Goal: Task Accomplishment & Management: Complete application form

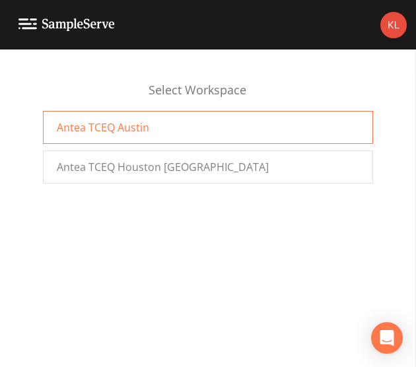
click at [202, 115] on div "Antea TCEQ Austin" at bounding box center [208, 127] width 330 height 33
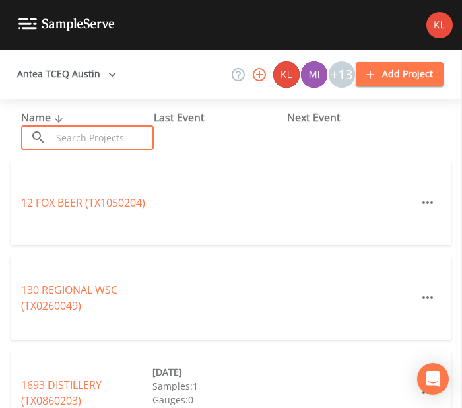
click at [52, 136] on input "text" at bounding box center [102, 137] width 102 height 24
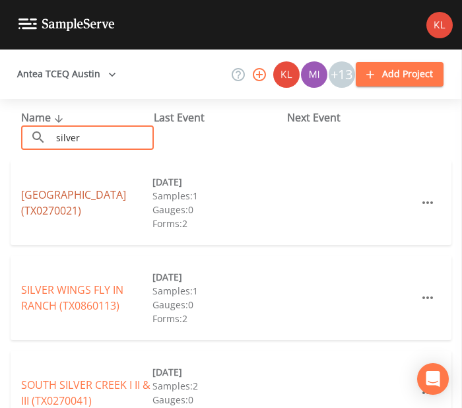
type input "silver"
click at [81, 201] on link "SILVER CREEK VILLAGE WSC (TX0270021)" at bounding box center [73, 202] width 105 height 30
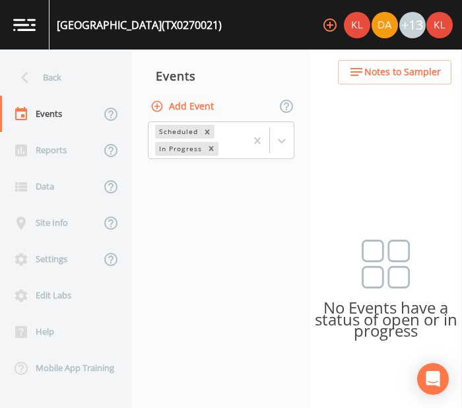
click at [187, 104] on button "Add Event" at bounding box center [183, 106] width 71 height 24
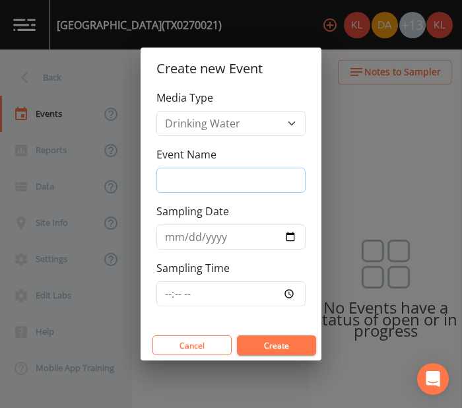
click at [258, 178] on input "Event Name" at bounding box center [230, 180] width 149 height 25
type input "8/28/25"
type input "2025-08-28"
drag, startPoint x: 240, startPoint y: 187, endPoint x: 134, endPoint y: 174, distance: 107.1
click at [134, 174] on div "Create new Event Media Type Drinking Water Event Name 8/28/25 Sampling Date 202…" at bounding box center [231, 204] width 462 height 408
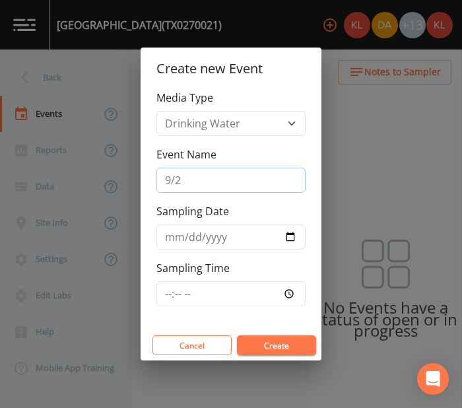
type input "9/2//25"
click at [292, 232] on input "2025-08-28" at bounding box center [230, 236] width 149 height 25
type input "[DATE]"
click at [271, 341] on button "Create" at bounding box center [276, 345] width 79 height 20
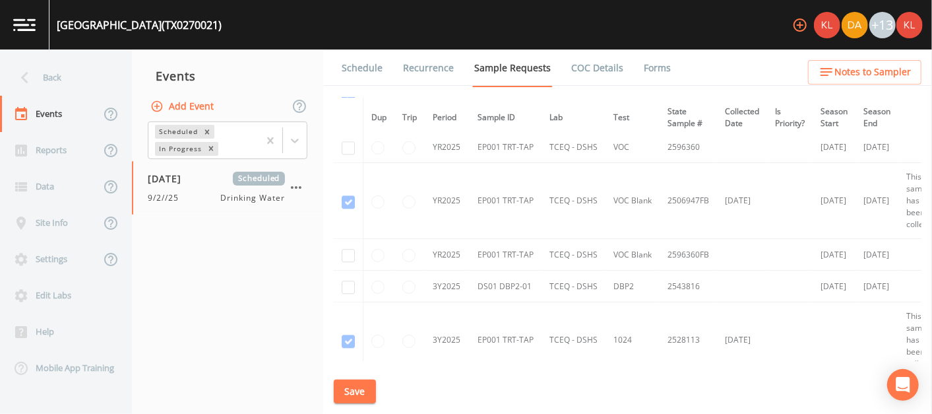
scroll to position [1821, 0]
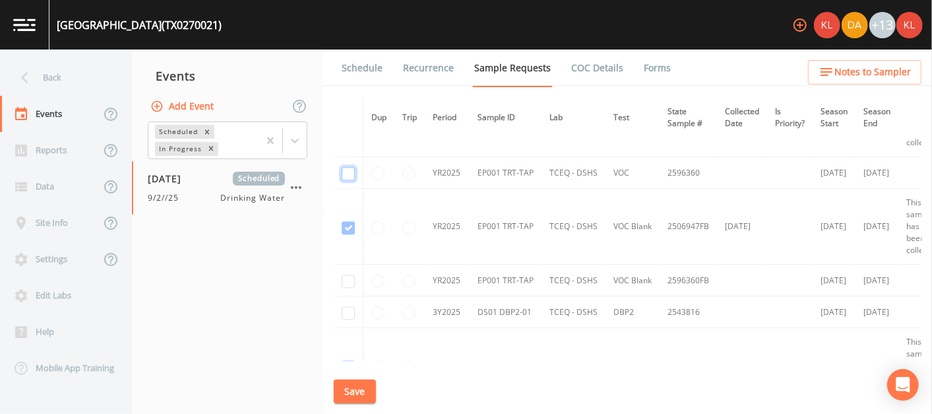
click at [346, 169] on input "checkbox" at bounding box center [348, 173] width 13 height 13
checkbox input "true"
click at [352, 275] on input "checkbox" at bounding box center [348, 281] width 13 height 13
checkbox input "true"
click at [343, 306] on input "checkbox" at bounding box center [348, 312] width 13 height 13
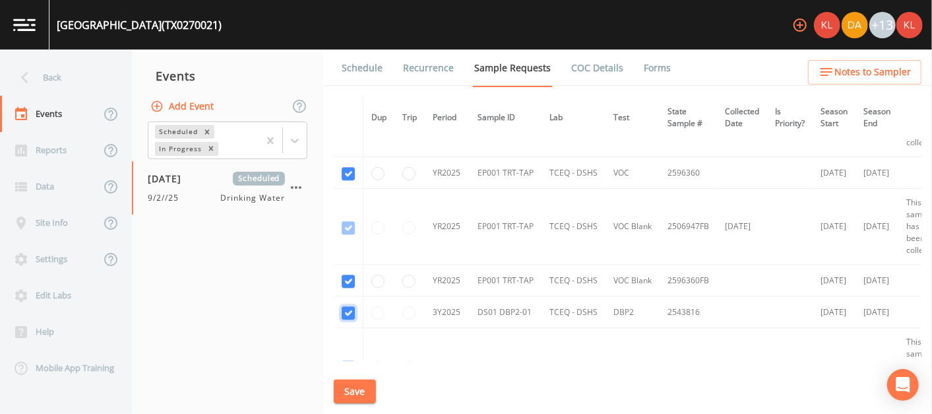
checkbox input "true"
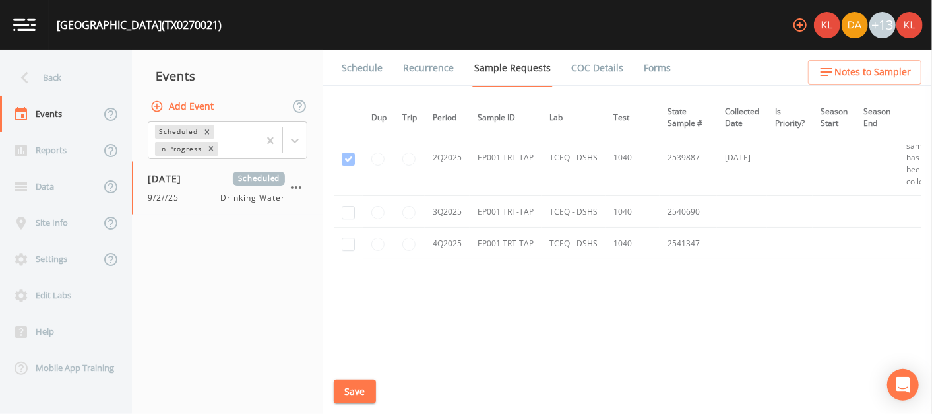
scroll to position [2254, 0]
click at [352, 209] on input "checkbox" at bounding box center [348, 215] width 13 height 13
checkbox input "true"
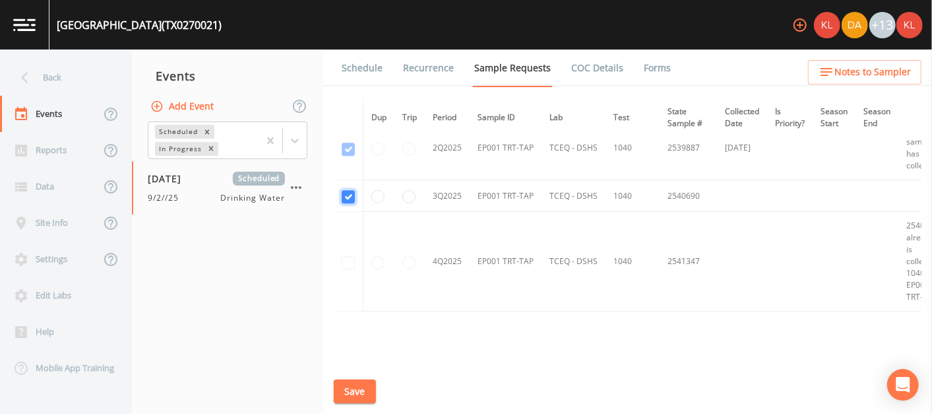
scroll to position [1941, 0]
click at [352, 389] on button "Save" at bounding box center [355, 391] width 42 height 24
click at [341, 76] on link "Schedule" at bounding box center [362, 67] width 45 height 37
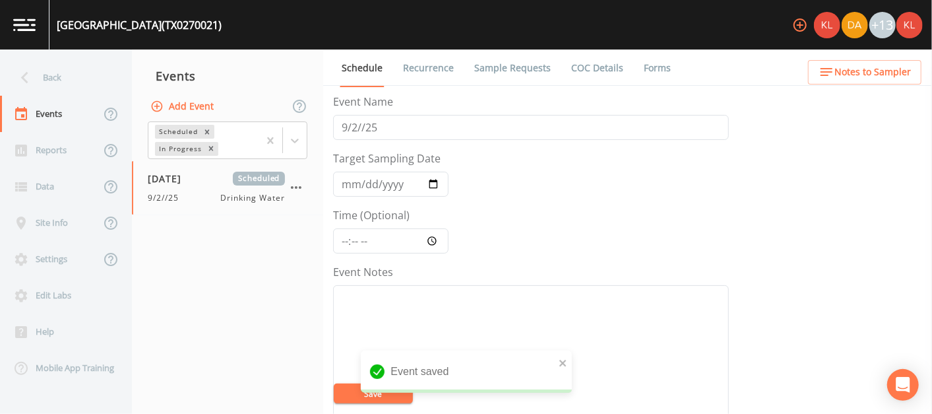
scroll to position [515, 0]
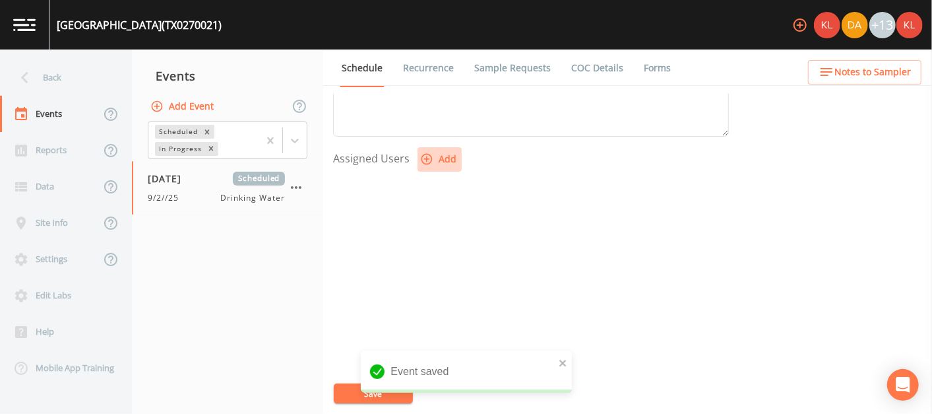
click at [431, 153] on icon "button" at bounding box center [426, 158] width 13 height 13
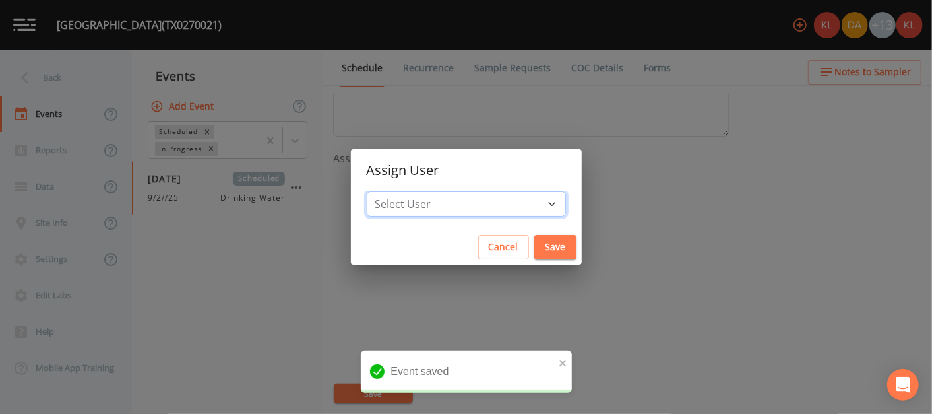
click at [461, 207] on select "Select User [PERSON_NAME] [PERSON_NAME] [PERSON_NAME] [PERSON_NAME] [PERSON_NAM…" at bounding box center [466, 203] width 199 height 25
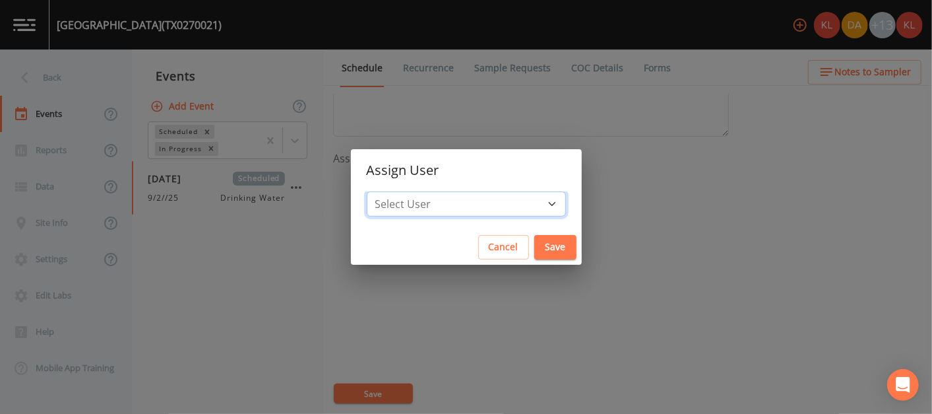
select select "cc3a99b6-42a3-44aa-bed9-88599eb009c7"
click at [408, 191] on select "Select User [PERSON_NAME] [PERSON_NAME] [PERSON_NAME] [PERSON_NAME] [PERSON_NAM…" at bounding box center [466, 203] width 199 height 25
click at [461, 245] on button "Save" at bounding box center [556, 247] width 42 height 24
select select
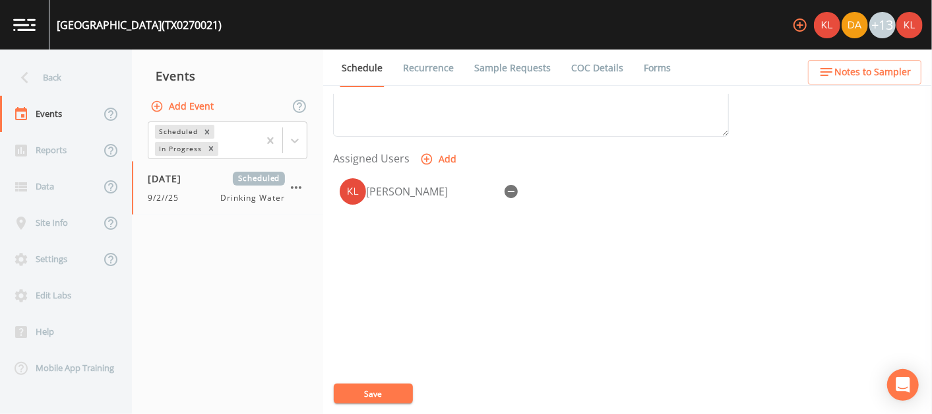
click at [400, 385] on button "Save" at bounding box center [373, 393] width 79 height 20
click at [26, 23] on img at bounding box center [24, 24] width 22 height 13
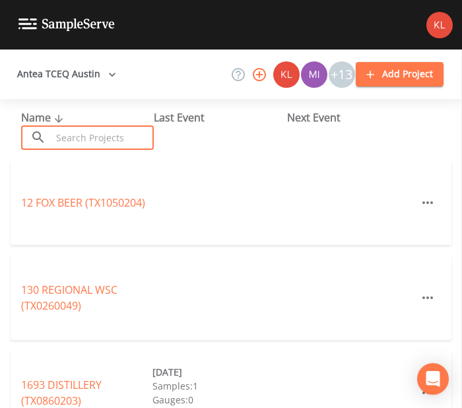
click at [81, 144] on input "text" at bounding box center [102, 137] width 102 height 24
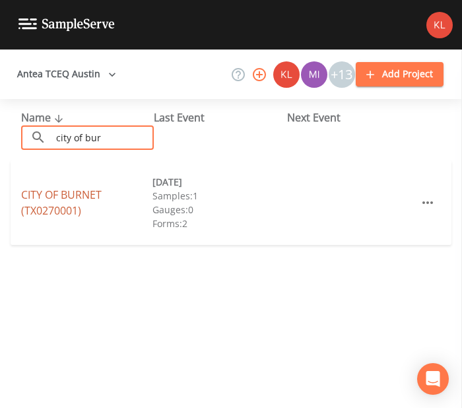
type input "city of bur"
click at [84, 194] on link "CITY OF BURNET (TX0270001)" at bounding box center [61, 202] width 81 height 30
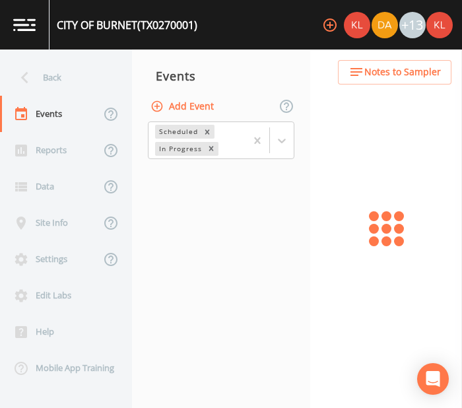
click at [181, 106] on button "Add Event" at bounding box center [183, 106] width 71 height 24
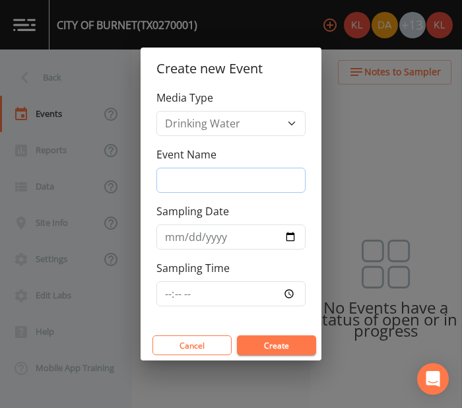
click at [232, 187] on input "Event Name" at bounding box center [230, 180] width 149 height 25
type input "9/2//25"
type input "[DATE]"
click at [273, 350] on button "Create" at bounding box center [276, 345] width 79 height 20
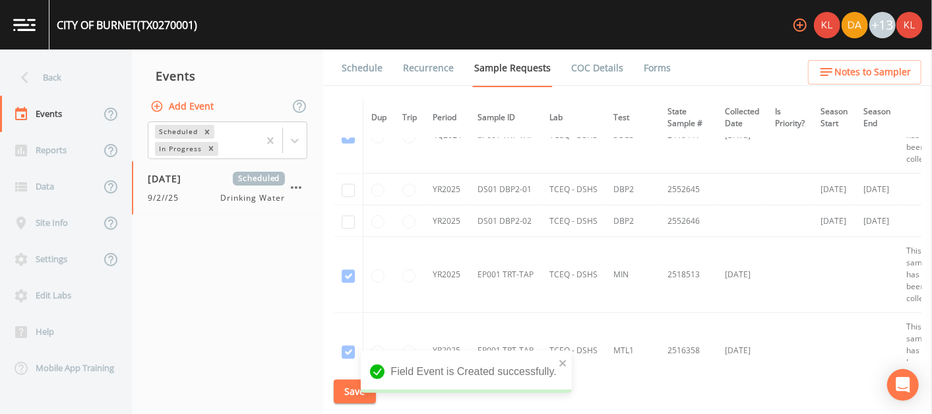
scroll to position [1785, 0]
click at [342, 184] on input "checkbox" at bounding box center [348, 190] width 13 height 13
checkbox input "true"
click at [352, 216] on input "checkbox" at bounding box center [348, 222] width 13 height 13
checkbox input "true"
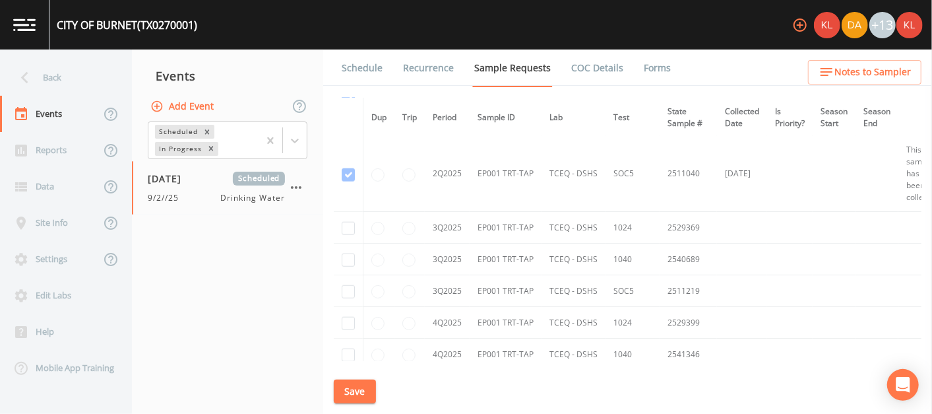
scroll to position [3469, 0]
click at [348, 220] on input "checkbox" at bounding box center [348, 226] width 13 height 13
checkbox input "true"
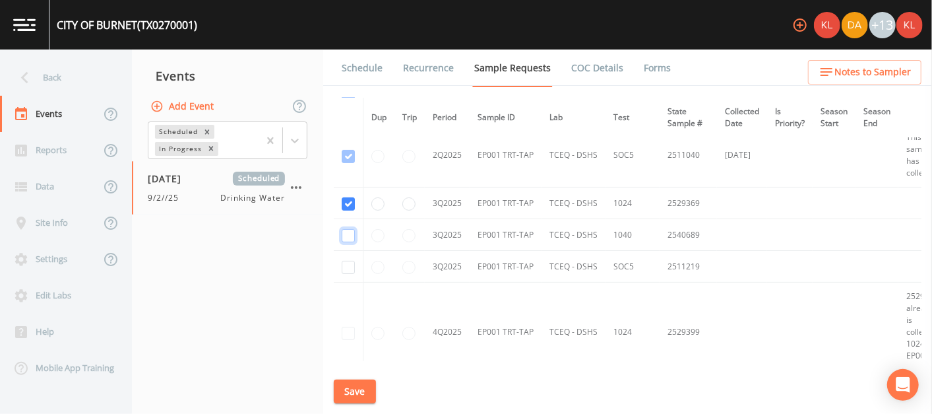
click at [350, 229] on input "checkbox" at bounding box center [348, 235] width 13 height 13
checkbox input "true"
click at [346, 261] on input "checkbox" at bounding box center [348, 267] width 13 height 13
checkbox input "true"
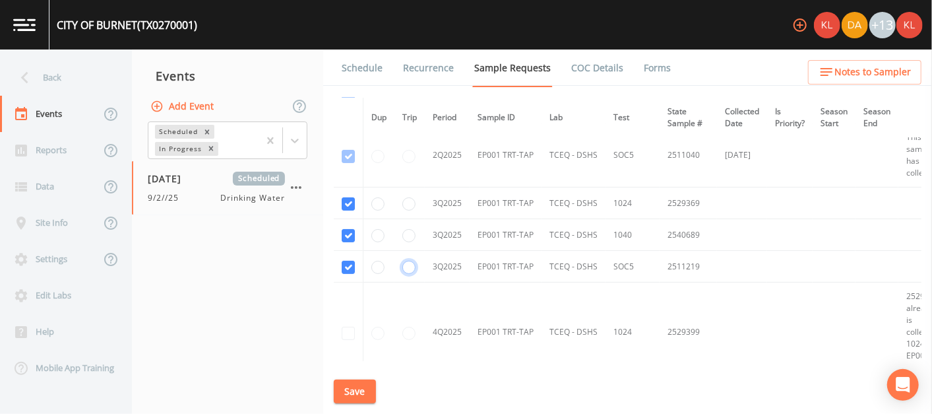
click at [408, 261] on input "radio" at bounding box center [409, 267] width 13 height 13
radio input "true"
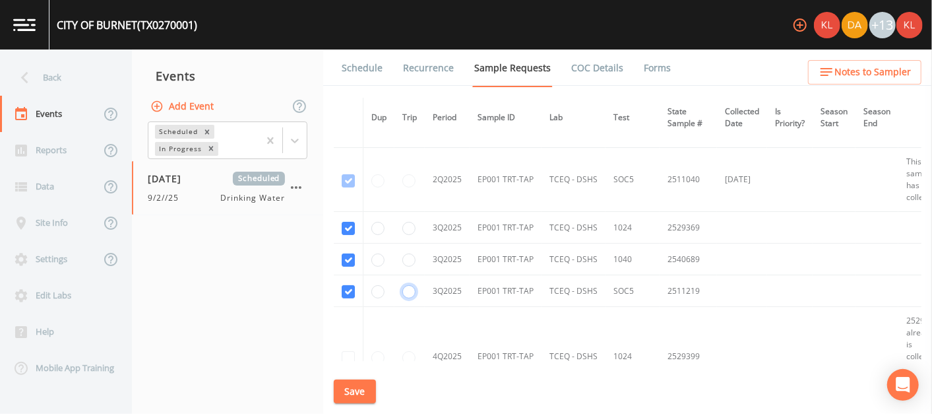
scroll to position [3001, 0]
click at [362, 392] on button "Save" at bounding box center [355, 391] width 42 height 24
click at [373, 67] on link "Schedule" at bounding box center [362, 67] width 45 height 37
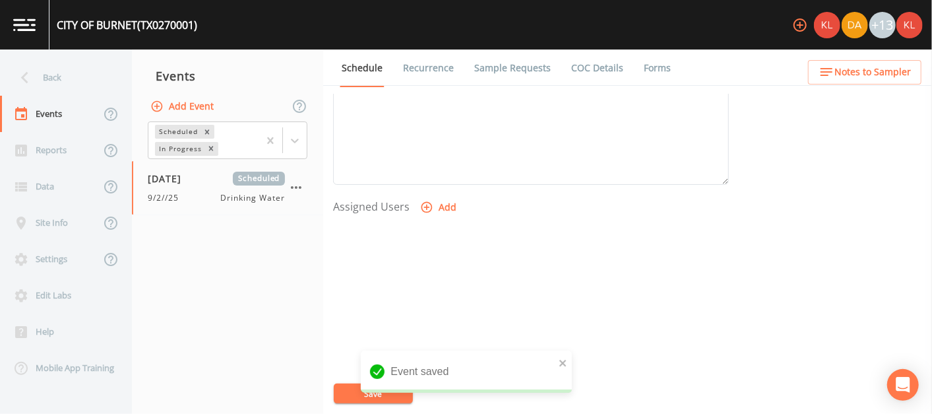
scroll to position [515, 0]
click at [430, 163] on icon "button" at bounding box center [426, 159] width 13 height 13
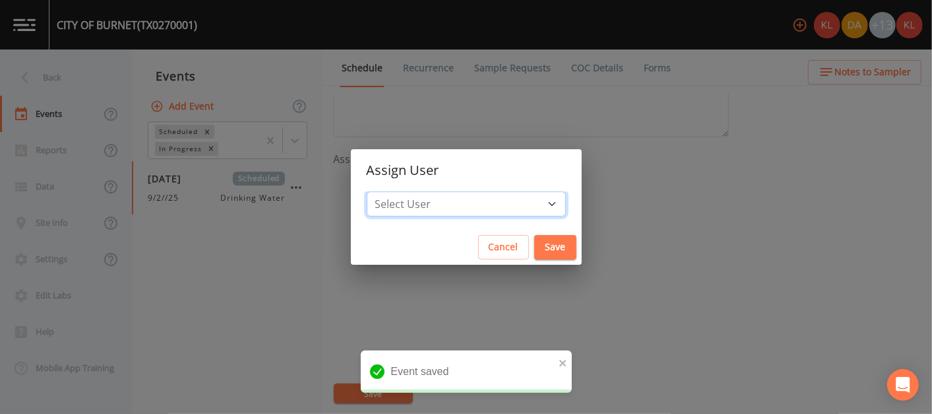
click at [453, 204] on select "Select User [PERSON_NAME] [PERSON_NAME] [PERSON_NAME] [PERSON_NAME] [PERSON_NAM…" at bounding box center [466, 203] width 199 height 25
select select "cc3a99b6-42a3-44aa-bed9-88599eb009c7"
click at [408, 191] on select "Select User [PERSON_NAME] [PERSON_NAME] [PERSON_NAME] [PERSON_NAME] [PERSON_NAM…" at bounding box center [466, 203] width 199 height 25
click at [461, 249] on button "Save" at bounding box center [556, 247] width 42 height 24
select select
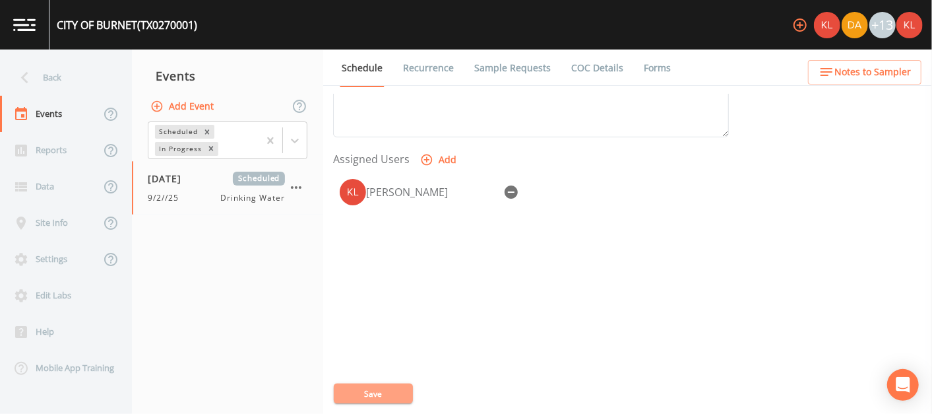
click at [352, 394] on button "Save" at bounding box center [373, 393] width 79 height 20
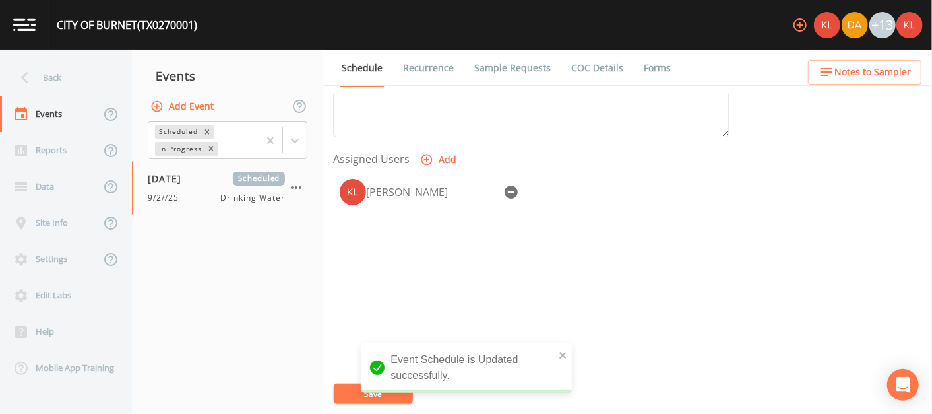
click at [13, 38] on link at bounding box center [24, 24] width 49 height 49
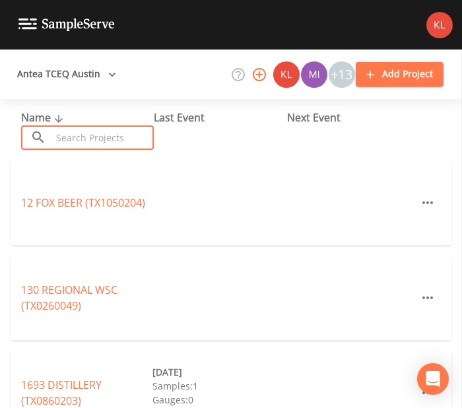
click at [106, 135] on input "text" at bounding box center [102, 137] width 102 height 24
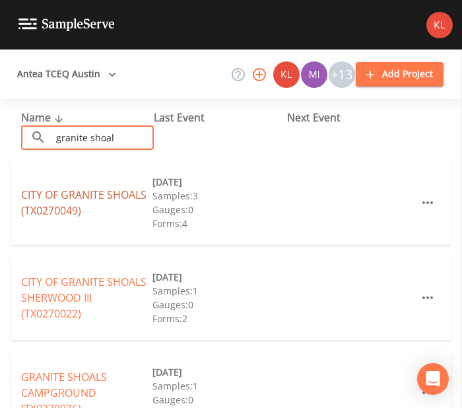
type input "granite shoal"
click at [79, 198] on link "CITY OF GRANITE SHOALS (TX0270049)" at bounding box center [83, 202] width 125 height 30
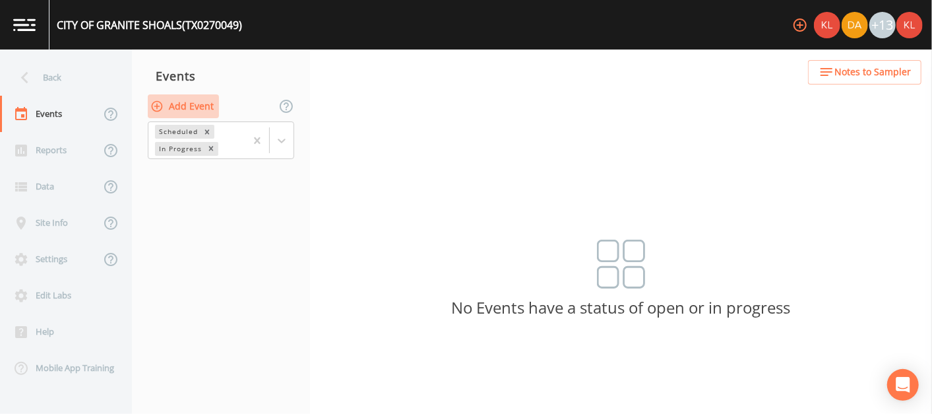
click at [203, 112] on button "Add Event" at bounding box center [183, 106] width 71 height 24
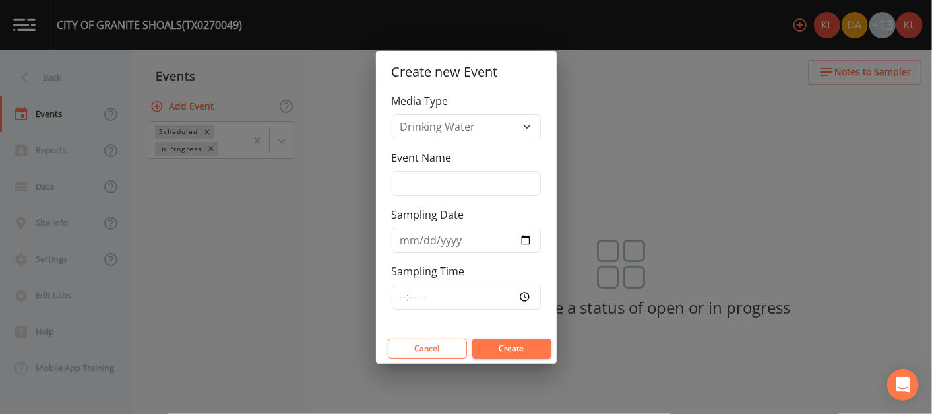
click at [461, 163] on div "Event Name" at bounding box center [466, 173] width 149 height 46
click at [461, 175] on input "Event Name" at bounding box center [466, 183] width 149 height 25
type input "9/2//25"
type input "[DATE]"
click at [461, 346] on button "Create" at bounding box center [511, 349] width 79 height 20
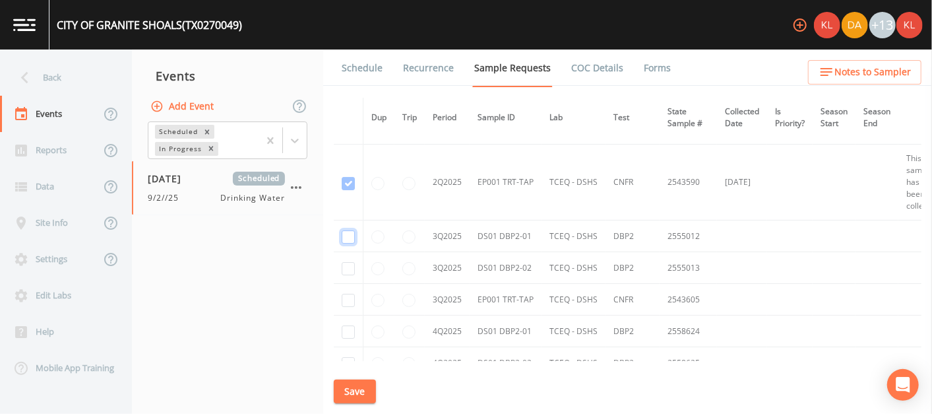
click at [350, 230] on input "checkbox" at bounding box center [348, 236] width 13 height 13
checkbox input "true"
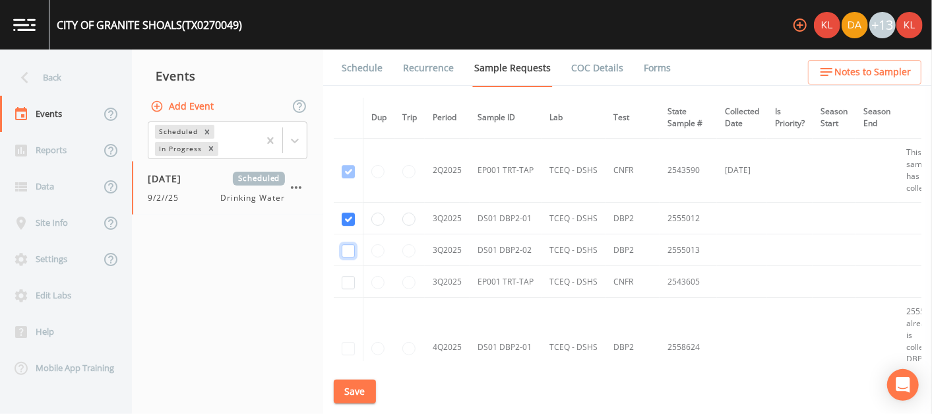
click at [346, 244] on input "checkbox" at bounding box center [348, 250] width 13 height 13
checkbox input "true"
click at [345, 276] on input "checkbox" at bounding box center [348, 282] width 13 height 13
checkbox input "true"
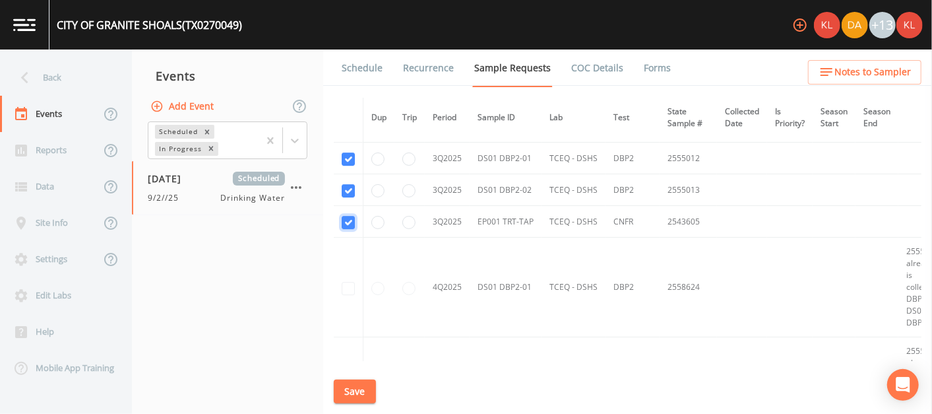
scroll to position [2301, 0]
click at [358, 390] on button "Save" at bounding box center [355, 391] width 42 height 24
click at [370, 67] on link "Schedule" at bounding box center [362, 67] width 45 height 37
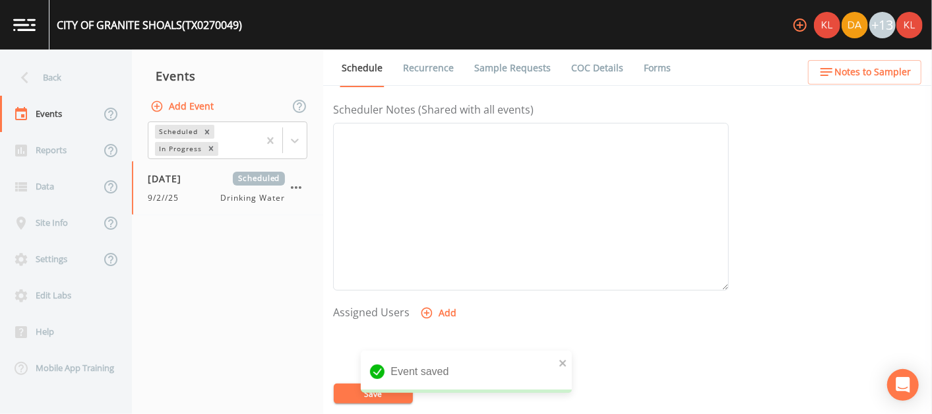
scroll to position [362, 0]
click at [439, 312] on button "Add" at bounding box center [440, 313] width 44 height 24
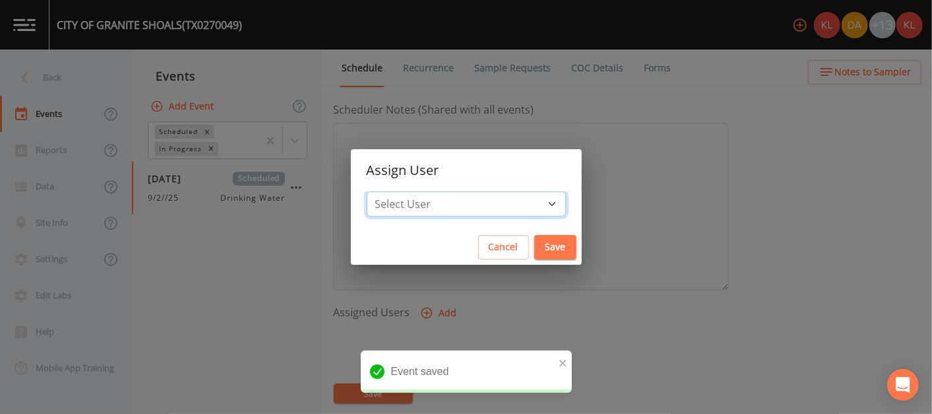
click at [461, 207] on select "Select User [PERSON_NAME] [PERSON_NAME] [PERSON_NAME] [PERSON_NAME] [PERSON_NAM…" at bounding box center [466, 203] width 199 height 25
select select "cc3a99b6-42a3-44aa-bed9-88599eb009c7"
click at [408, 191] on select "Select User [PERSON_NAME] [PERSON_NAME] [PERSON_NAME] [PERSON_NAME] [PERSON_NAM…" at bounding box center [466, 203] width 199 height 25
click at [461, 247] on button "Save" at bounding box center [556, 247] width 42 height 24
select select
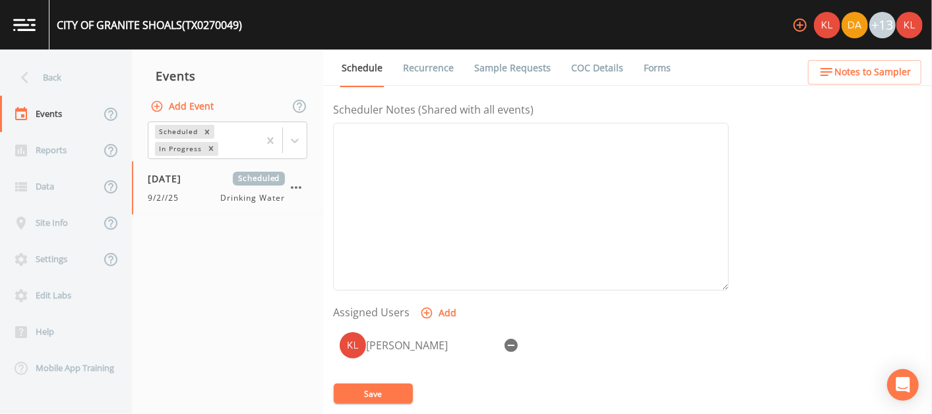
click at [348, 388] on button "Save" at bounding box center [373, 393] width 79 height 20
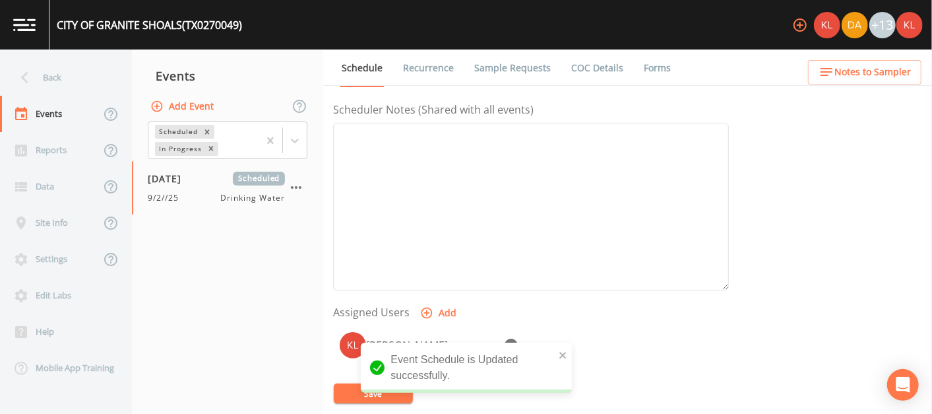
click at [32, 38] on link at bounding box center [24, 24] width 49 height 49
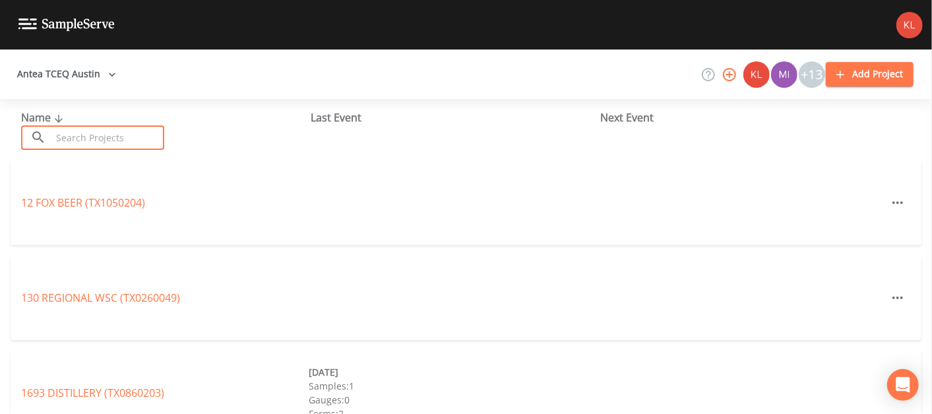
click at [103, 138] on input "text" at bounding box center [107, 137] width 113 height 24
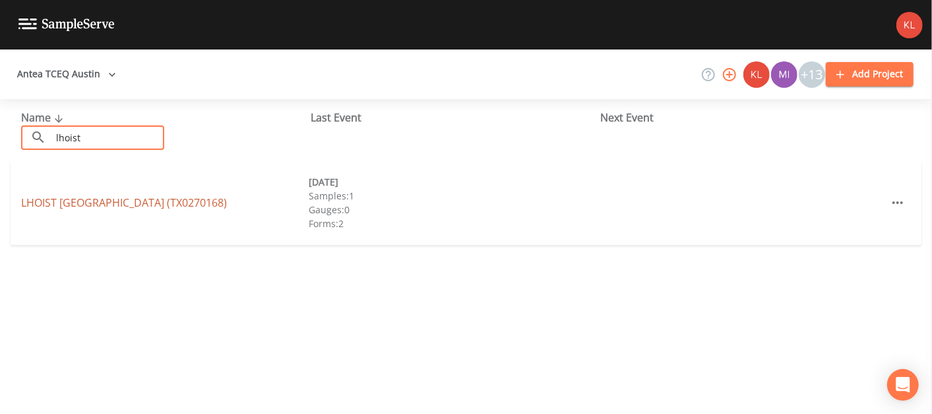
type input "lhoist"
click at [98, 207] on link "LHOIST NORTH AMERICA (TX0270168)" at bounding box center [124, 202] width 206 height 15
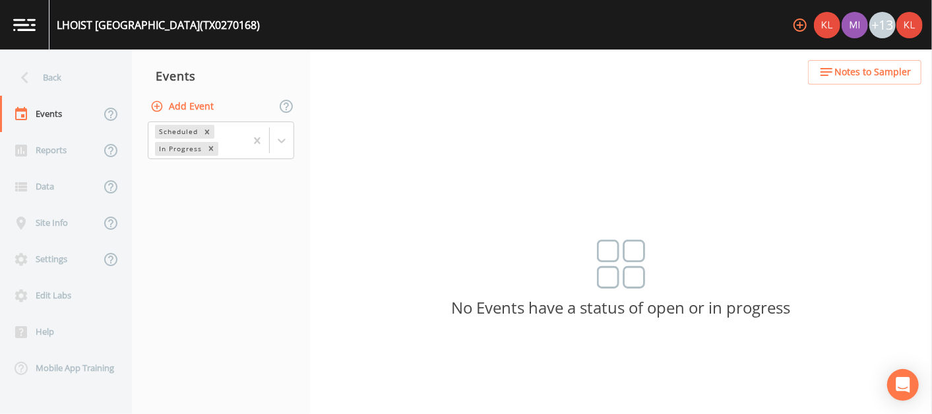
click at [176, 111] on button "Add Event" at bounding box center [183, 106] width 71 height 24
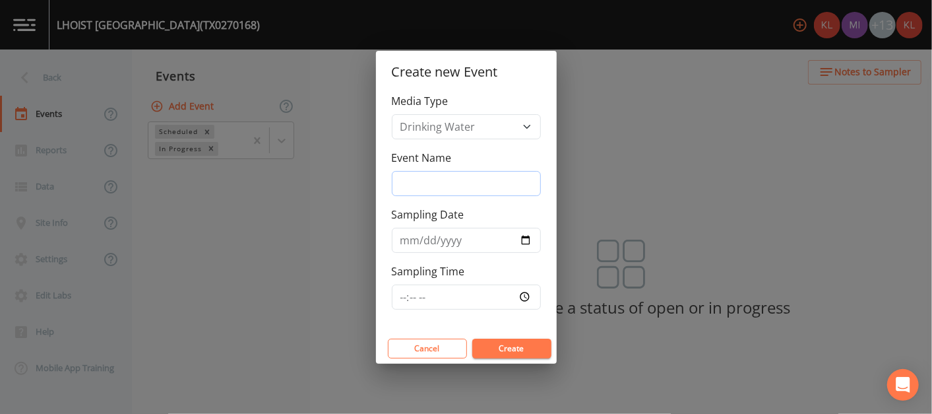
click at [461, 192] on input "Event Name" at bounding box center [466, 183] width 149 height 25
type input "9/2//25"
type input "[DATE]"
click at [461, 342] on button "Create" at bounding box center [511, 349] width 79 height 20
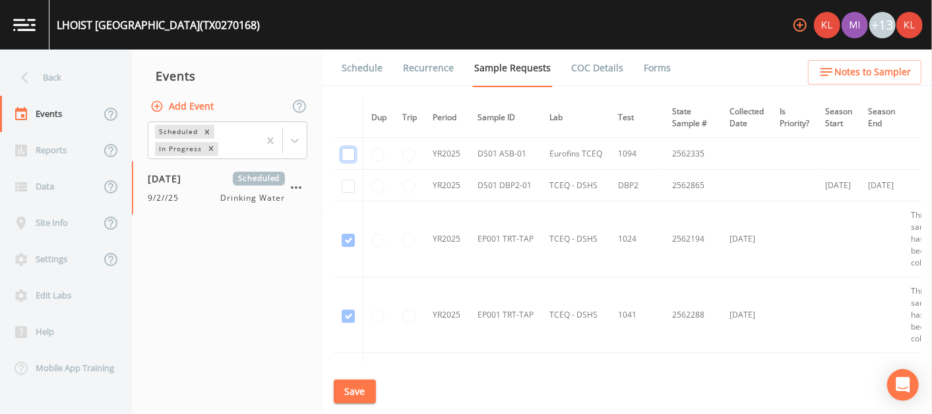
click at [344, 153] on input "checkbox" at bounding box center [348, 154] width 13 height 13
checkbox input "true"
click at [346, 186] on input "checkbox" at bounding box center [348, 185] width 13 height 13
checkbox input "true"
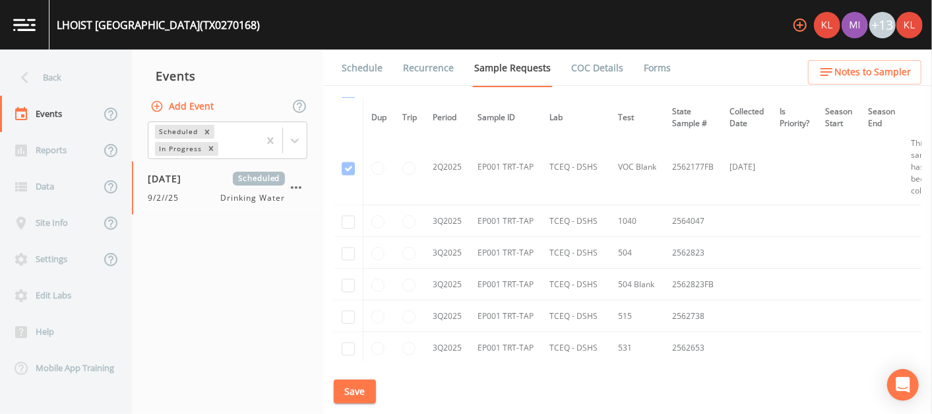
scroll to position [1666, 0]
click at [348, 214] on input "checkbox" at bounding box center [348, 220] width 13 height 13
checkbox input "true"
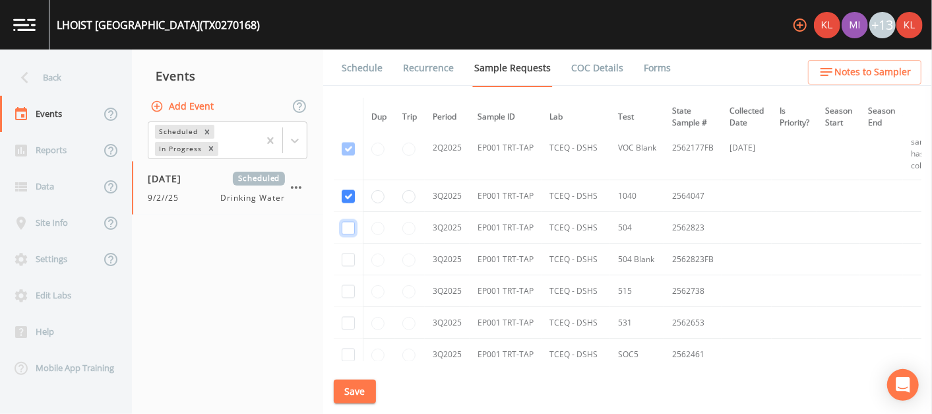
click at [344, 225] on input "checkbox" at bounding box center [348, 228] width 13 height 13
checkbox input "true"
click at [342, 254] on input "checkbox" at bounding box center [348, 259] width 13 height 13
checkbox input "true"
click at [346, 285] on input "checkbox" at bounding box center [348, 291] width 13 height 13
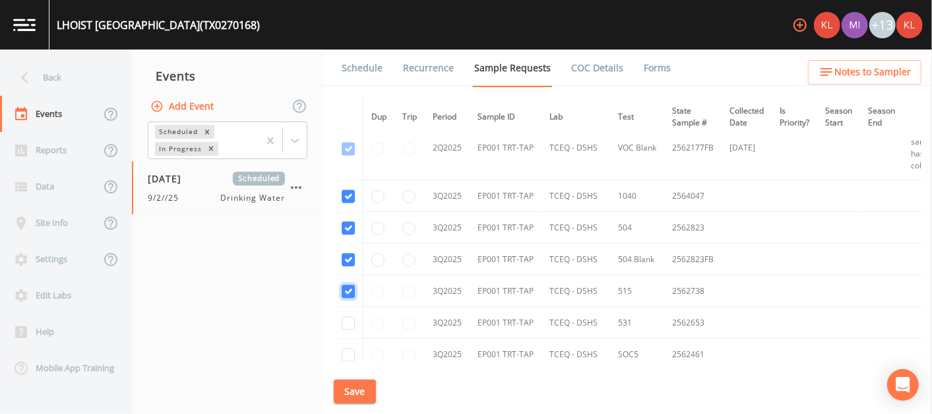
checkbox input "true"
click at [345, 317] on input "checkbox" at bounding box center [348, 323] width 13 height 13
checkbox input "true"
click at [381, 285] on input "radio" at bounding box center [378, 291] width 13 height 13
radio input "true"
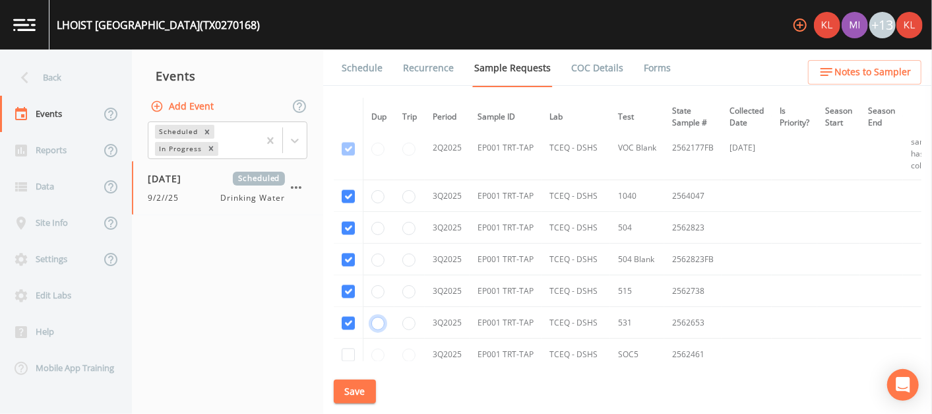
click at [378, 317] on input "radio" at bounding box center [378, 323] width 13 height 13
radio input "true"
click at [376, 285] on input "radio" at bounding box center [378, 291] width 13 height 13
radio input "true"
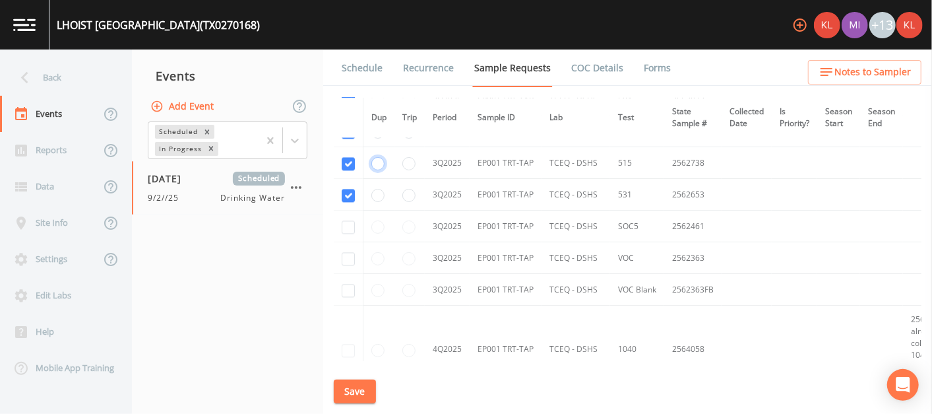
scroll to position [1563, 0]
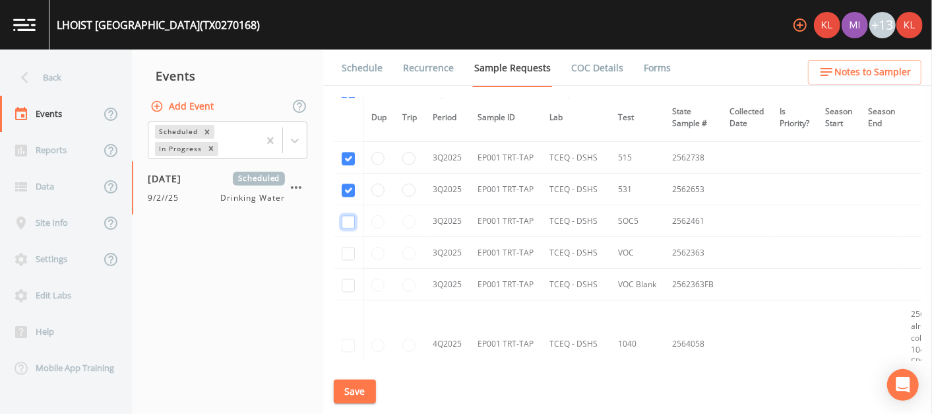
click at [352, 221] on input "checkbox" at bounding box center [348, 221] width 13 height 13
checkbox input "true"
click at [346, 247] on input "checkbox" at bounding box center [348, 253] width 13 height 13
checkbox input "true"
click at [348, 279] on input "checkbox" at bounding box center [348, 284] width 13 height 13
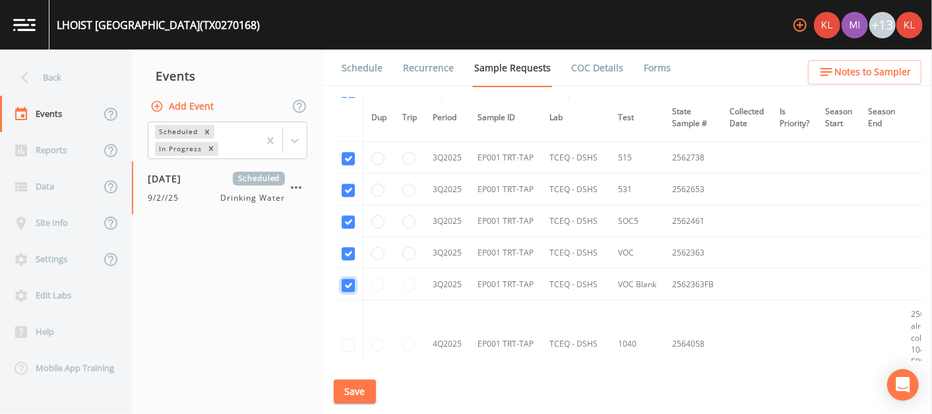
checkbox input "true"
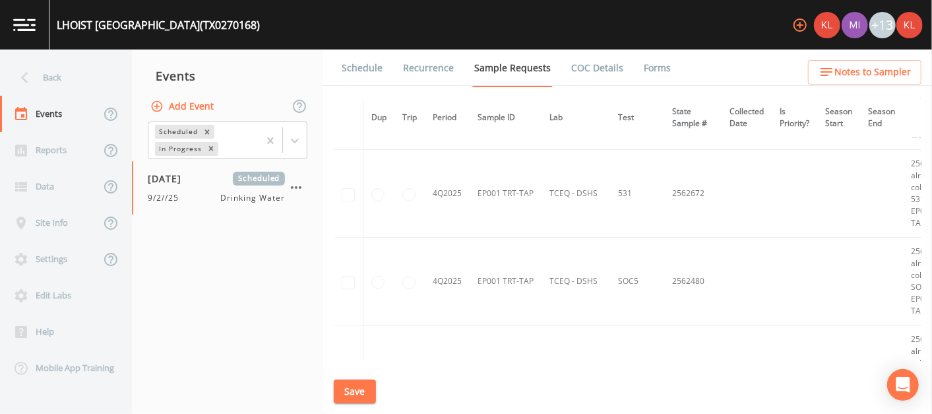
scroll to position [2304, 0]
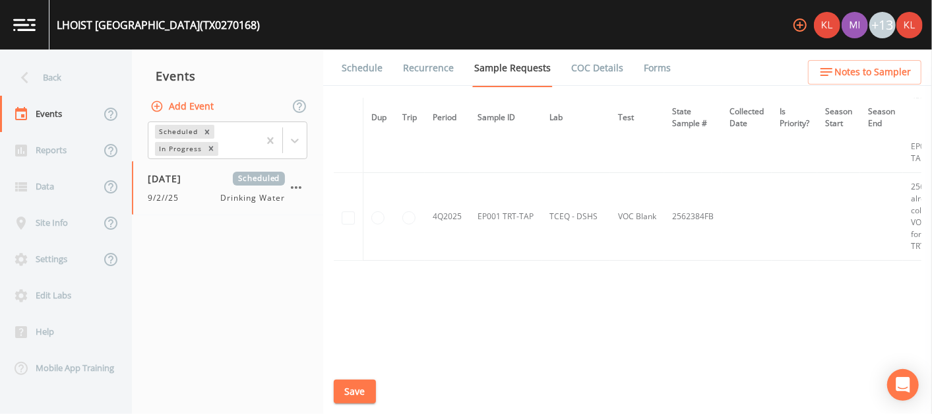
click at [362, 383] on button "Save" at bounding box center [355, 391] width 42 height 24
click at [340, 57] on link "Schedule" at bounding box center [362, 67] width 45 height 37
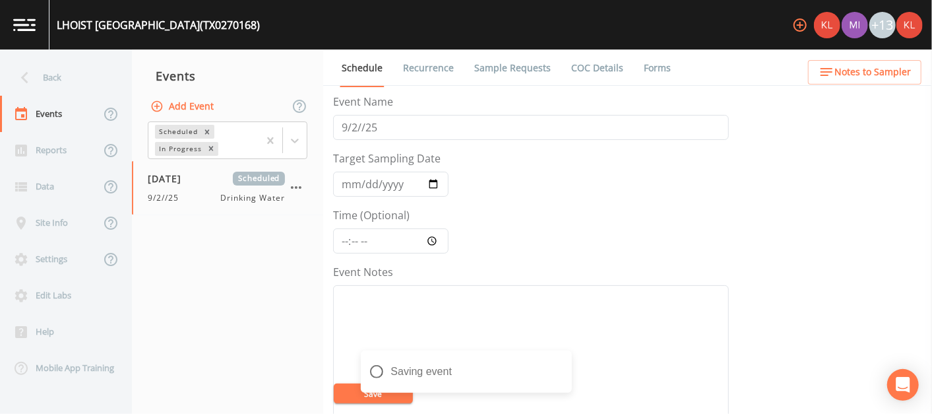
click at [447, 196] on div "Target Sampling Date 2025-09-02 Time (Optional)" at bounding box center [390, 201] width 115 height 103
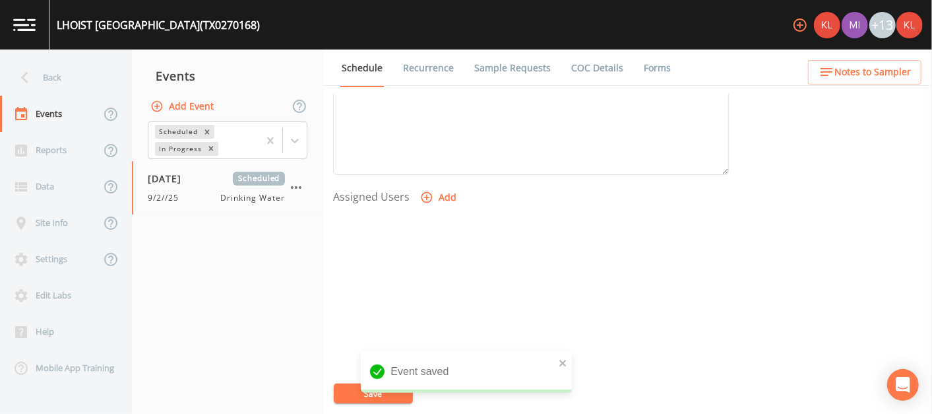
click at [440, 195] on button "Add" at bounding box center [440, 197] width 44 height 24
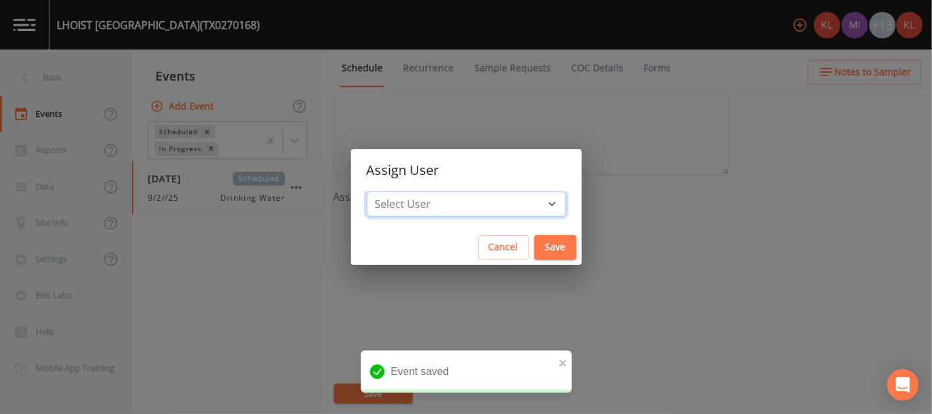
click at [461, 201] on select "Select User Kler Teran Miriaha Caddie Charles Medina David Weber Joshua gere Pa…" at bounding box center [466, 203] width 199 height 25
select select "cc3a99b6-42a3-44aa-bed9-88599eb009c7"
click at [408, 191] on select "Select User Kler Teran Miriaha Caddie Charles Medina David Weber Joshua gere Pa…" at bounding box center [466, 203] width 199 height 25
click at [461, 247] on button "Save" at bounding box center [556, 247] width 42 height 24
select select
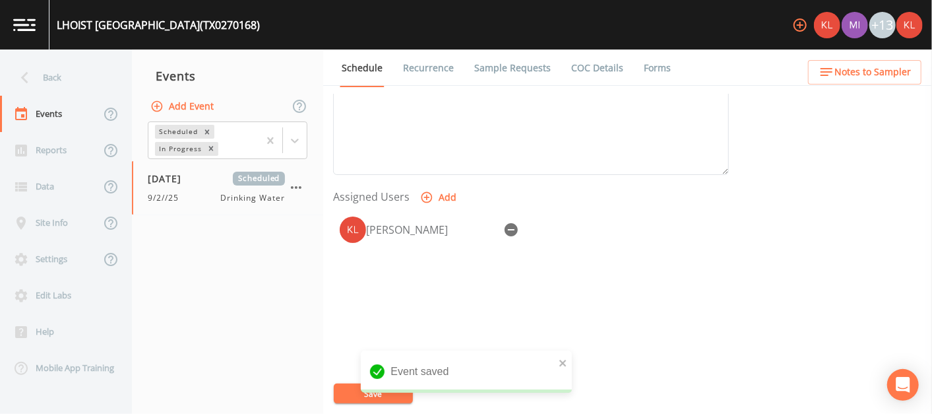
click at [344, 388] on button "Save" at bounding box center [373, 393] width 79 height 20
click at [25, 30] on img at bounding box center [24, 24] width 22 height 13
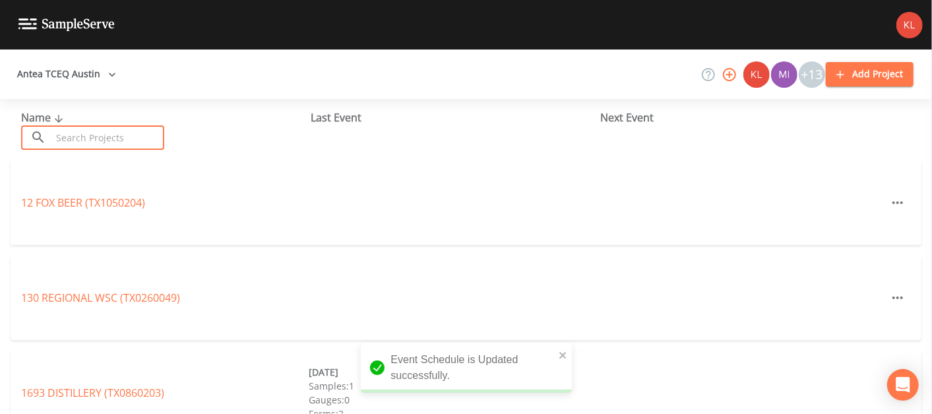
click at [130, 132] on input "text" at bounding box center [107, 137] width 113 height 24
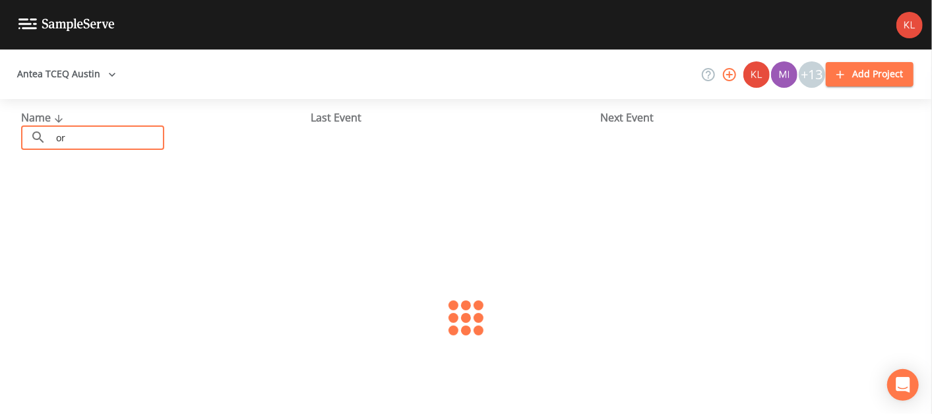
type input "or"
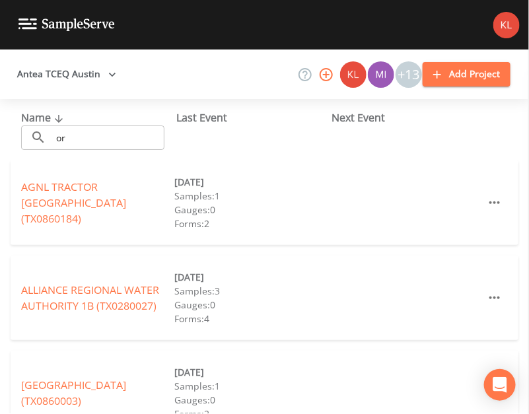
click at [130, 132] on input "or" at bounding box center [107, 137] width 113 height 24
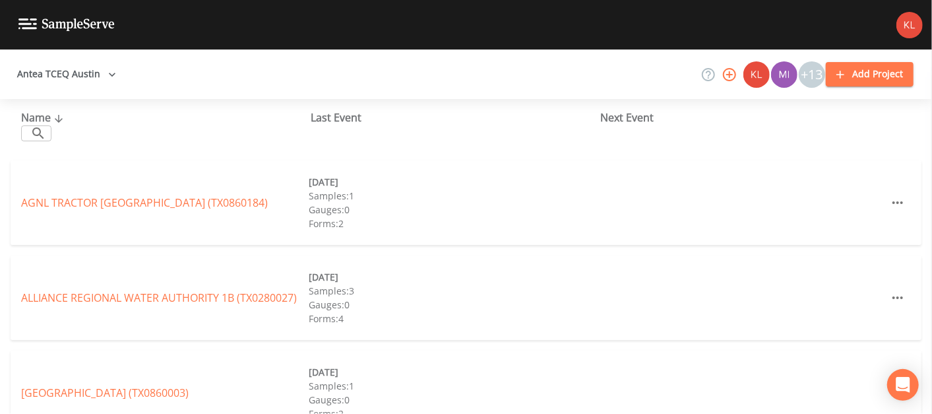
click at [38, 132] on icon at bounding box center [38, 133] width 16 height 16
click at [26, 136] on div "​ ​" at bounding box center [36, 133] width 30 height 16
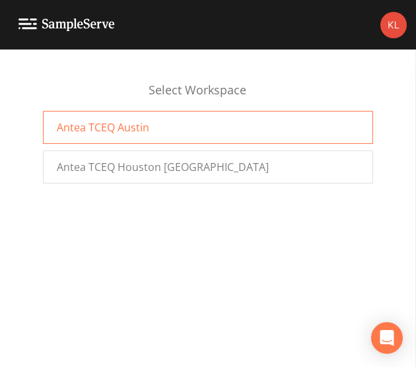
click at [215, 126] on div "Antea TCEQ Austin" at bounding box center [208, 127] width 330 height 33
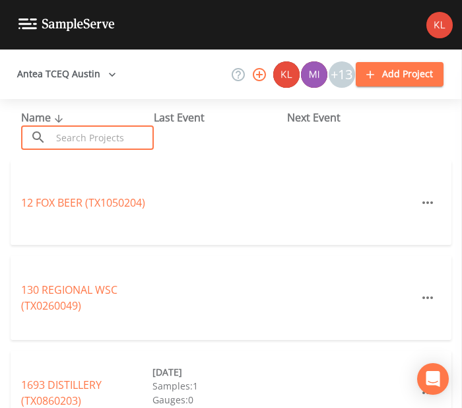
click at [97, 139] on input "text" at bounding box center [102, 137] width 102 height 24
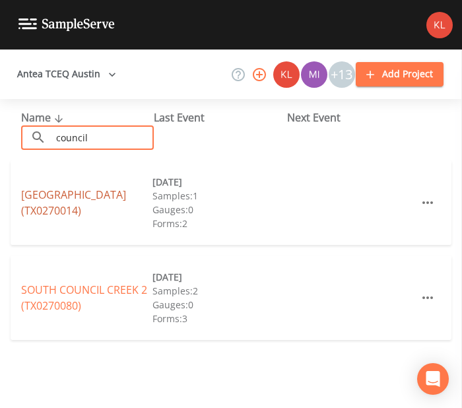
type input "council"
click at [99, 191] on link "COUNCIL CREEK VILLAGE (TX0270014)" at bounding box center [73, 202] width 105 height 30
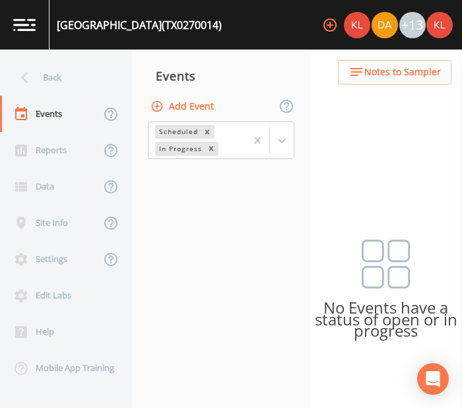
click at [172, 104] on button "Add Event" at bounding box center [183, 106] width 71 height 24
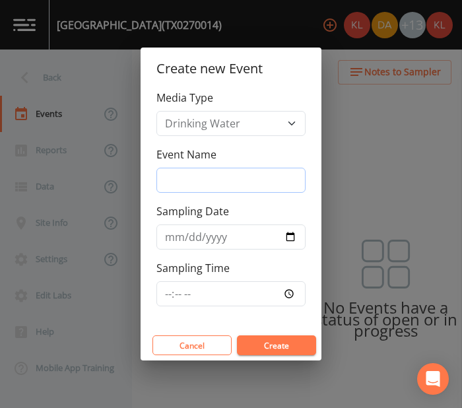
click at [211, 191] on input "Event Name" at bounding box center [230, 180] width 149 height 25
type input "9/2//25"
click at [286, 232] on input "Sampling Date" at bounding box center [230, 236] width 149 height 25
type input "[DATE]"
click at [299, 348] on button "Create" at bounding box center [276, 345] width 79 height 20
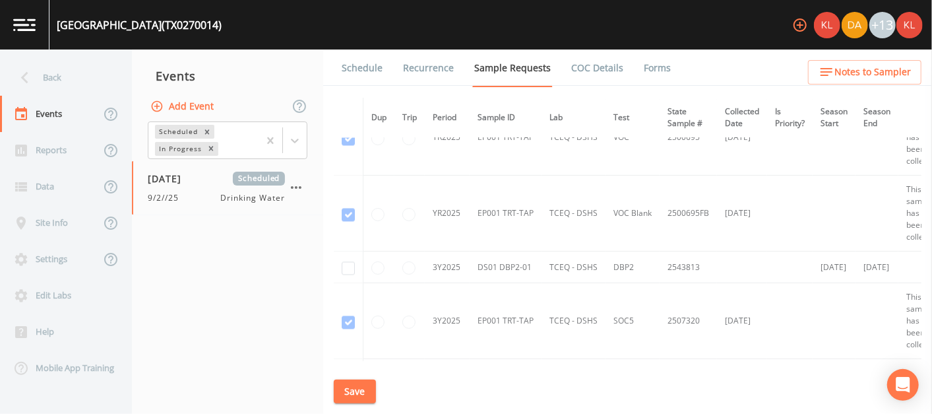
scroll to position [1531, 0]
click at [350, 261] on input "checkbox" at bounding box center [348, 267] width 13 height 13
checkbox input "true"
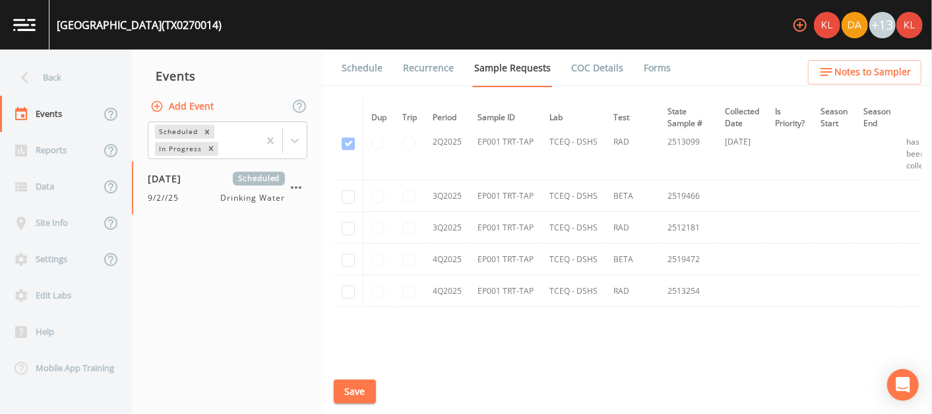
scroll to position [2013, 0]
click at [344, 191] on input "checkbox" at bounding box center [348, 197] width 13 height 13
checkbox input "true"
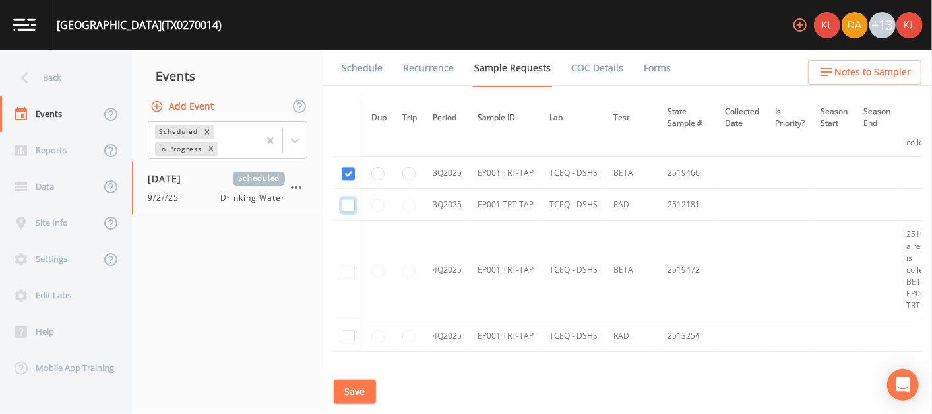
click at [346, 199] on input "checkbox" at bounding box center [348, 205] width 13 height 13
checkbox input "true"
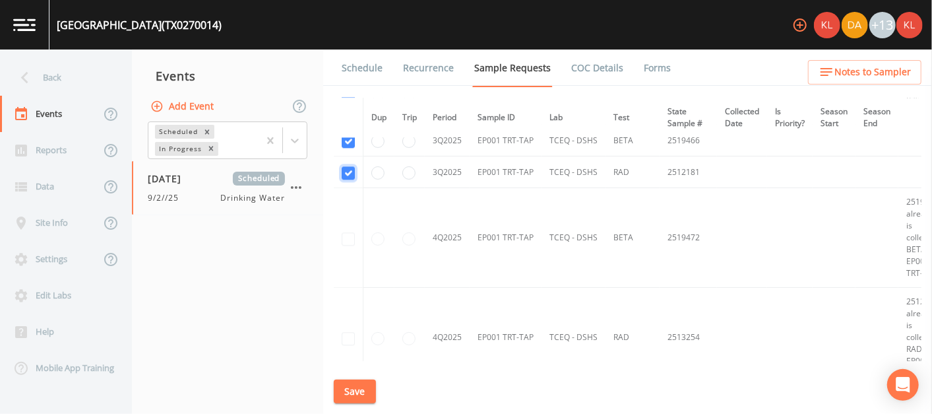
scroll to position [1900, 0]
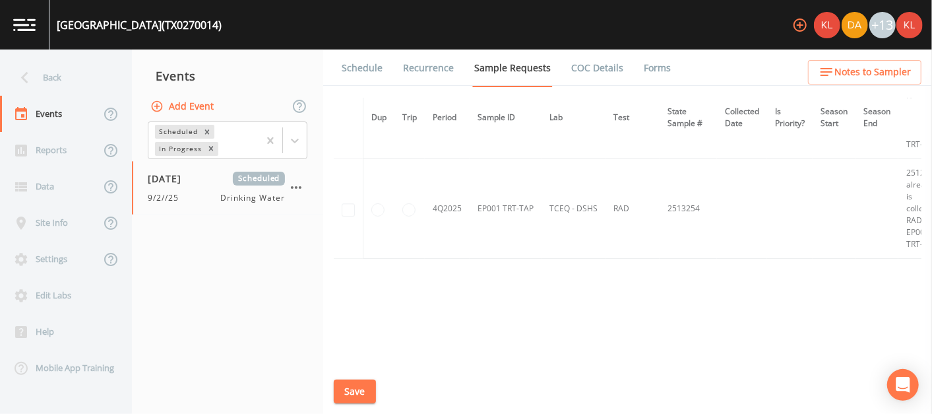
click at [352, 396] on button "Save" at bounding box center [355, 391] width 42 height 24
click at [361, 65] on link "Schedule" at bounding box center [362, 67] width 45 height 37
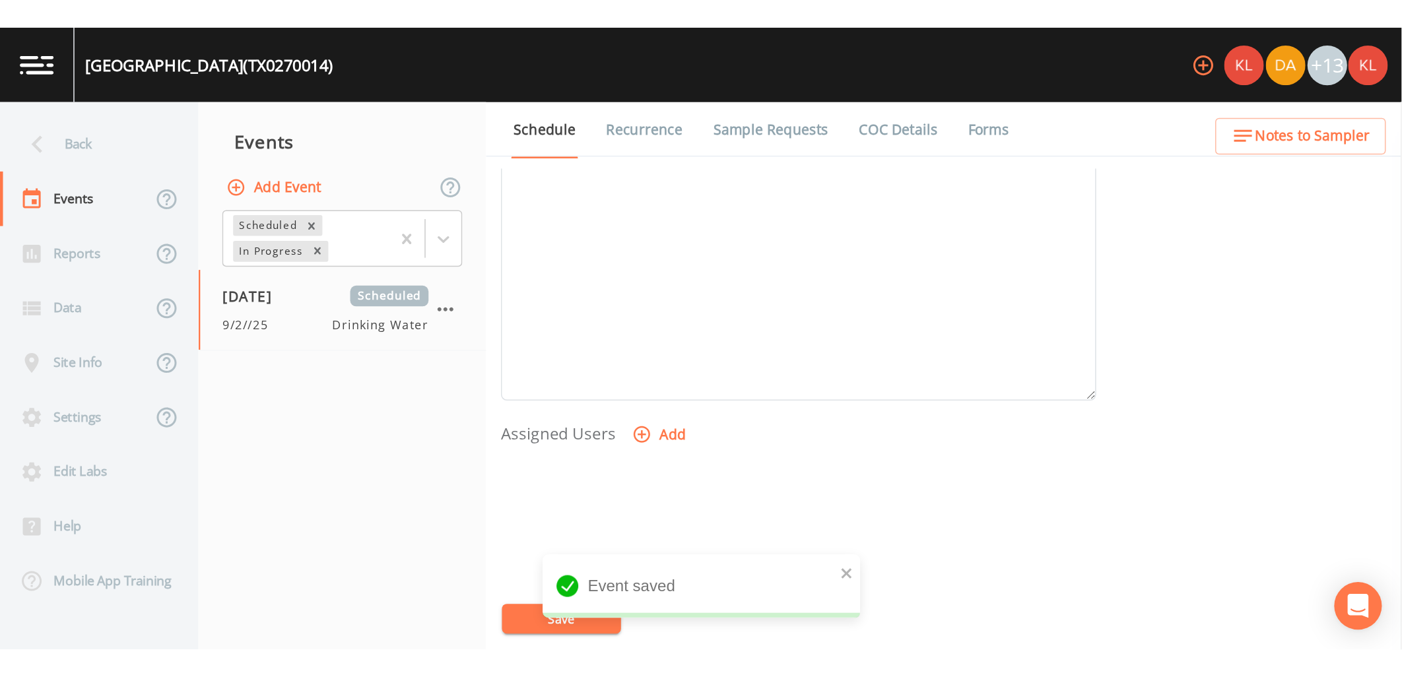
scroll to position [515, 0]
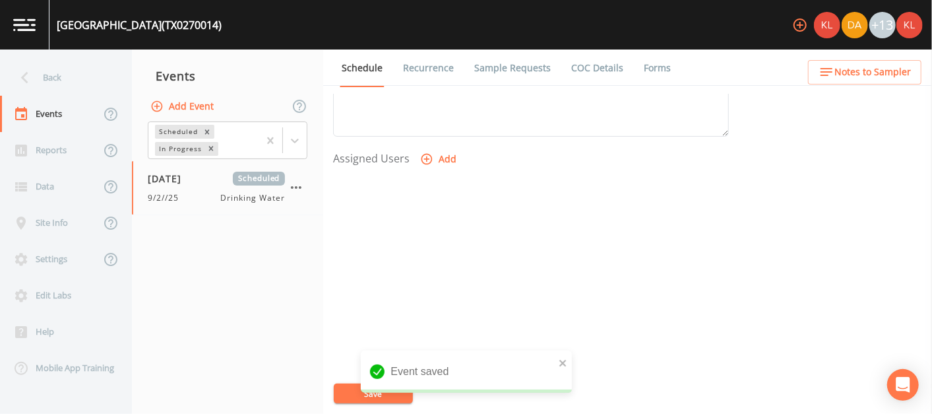
click at [437, 156] on button "Add" at bounding box center [440, 159] width 44 height 24
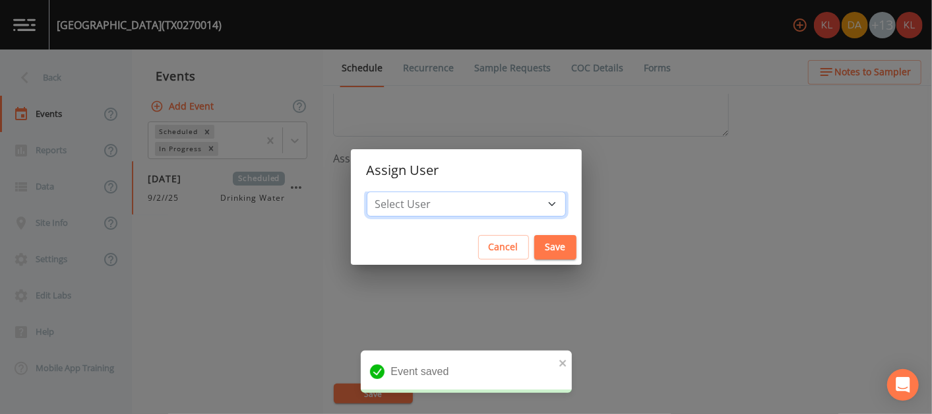
click at [461, 211] on select "Select User [PERSON_NAME] [PERSON_NAME] [PERSON_NAME] [PERSON_NAME] [PERSON_NAM…" at bounding box center [466, 203] width 199 height 25
select select "cc3a99b6-42a3-44aa-bed9-88599eb009c7"
click at [408, 191] on select "Select User [PERSON_NAME] [PERSON_NAME] [PERSON_NAME] [PERSON_NAME] [PERSON_NAM…" at bounding box center [466, 203] width 199 height 25
click at [461, 244] on button "Save" at bounding box center [556, 247] width 42 height 24
select select
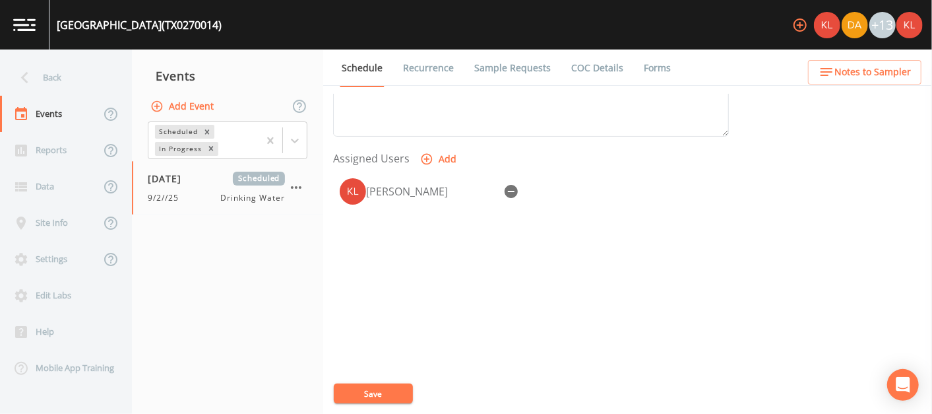
click at [370, 388] on button "Save" at bounding box center [373, 393] width 79 height 20
click at [29, 4] on link at bounding box center [24, 24] width 49 height 49
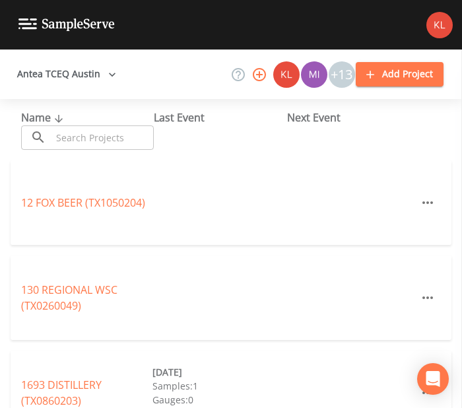
click at [109, 129] on input "text" at bounding box center [102, 137] width 102 height 24
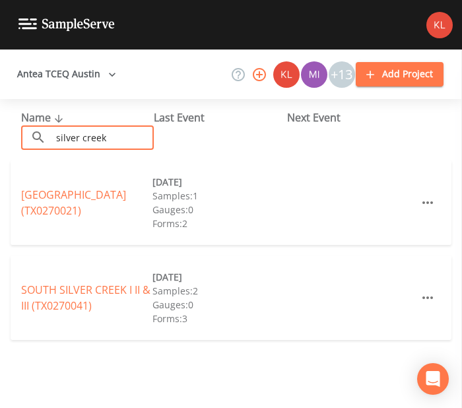
type input "silver creek"
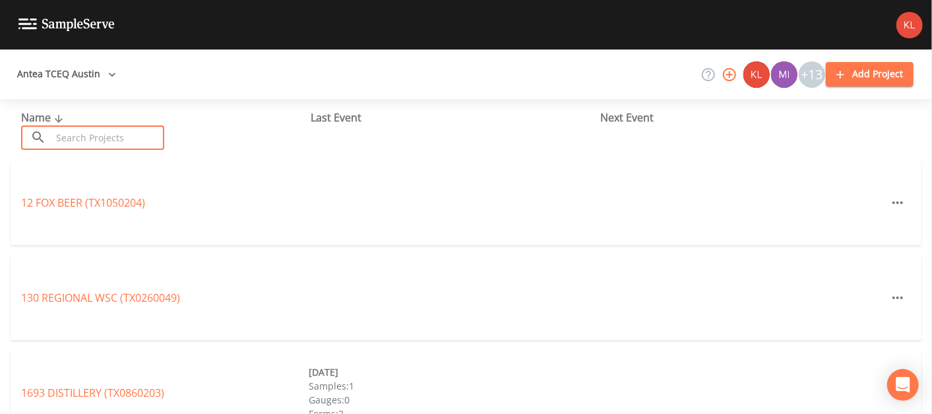
click at [79, 133] on input "text" at bounding box center [107, 137] width 113 height 24
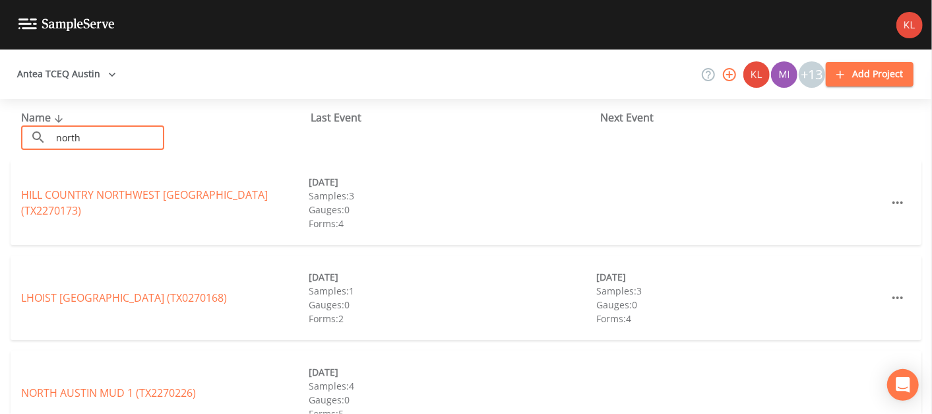
type input "[GEOGRAPHIC_DATA]"
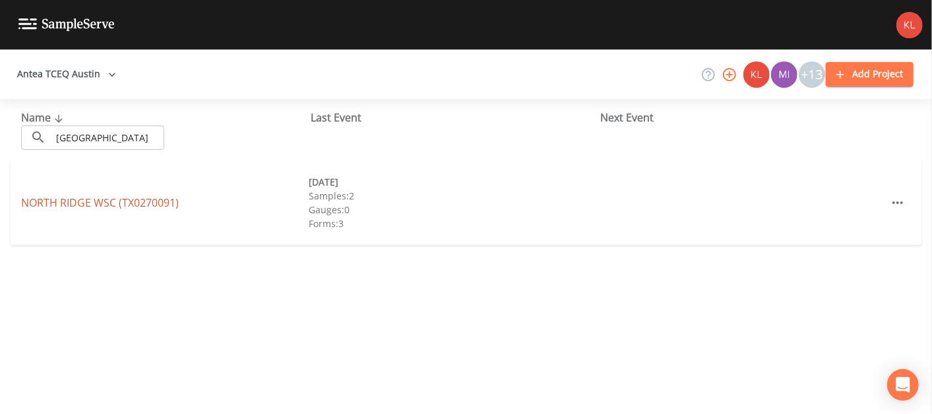
click at [133, 199] on link "[GEOGRAPHIC_DATA] (TX0270091)" at bounding box center [100, 202] width 158 height 15
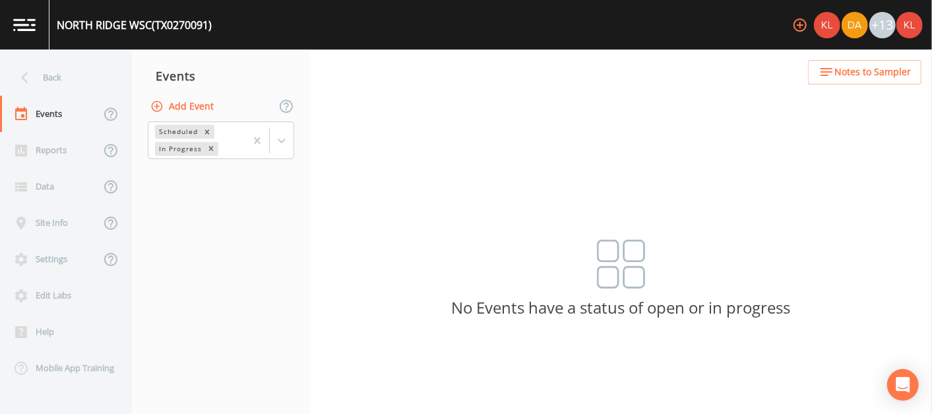
click at [218, 111] on div "Add Event" at bounding box center [221, 106] width 178 height 28
click at [213, 108] on button "Add Event" at bounding box center [183, 106] width 71 height 24
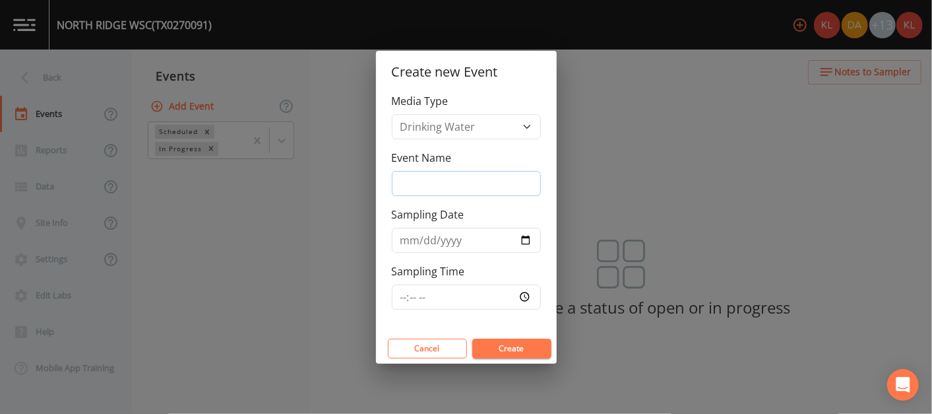
click at [462, 186] on input "Event Name" at bounding box center [466, 183] width 149 height 25
type input "9/2//25"
type input "[DATE]"
click at [510, 339] on button "Create" at bounding box center [511, 349] width 79 height 20
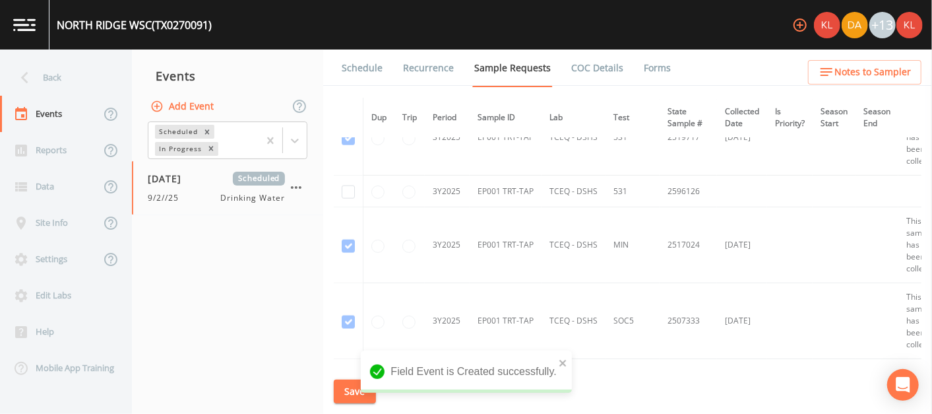
scroll to position [1095, 0]
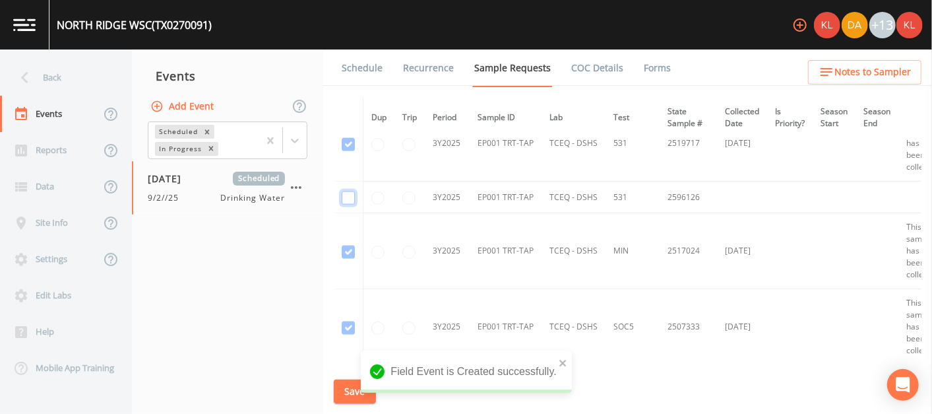
click at [352, 197] on input "checkbox" at bounding box center [348, 197] width 13 height 13
checkbox input "true"
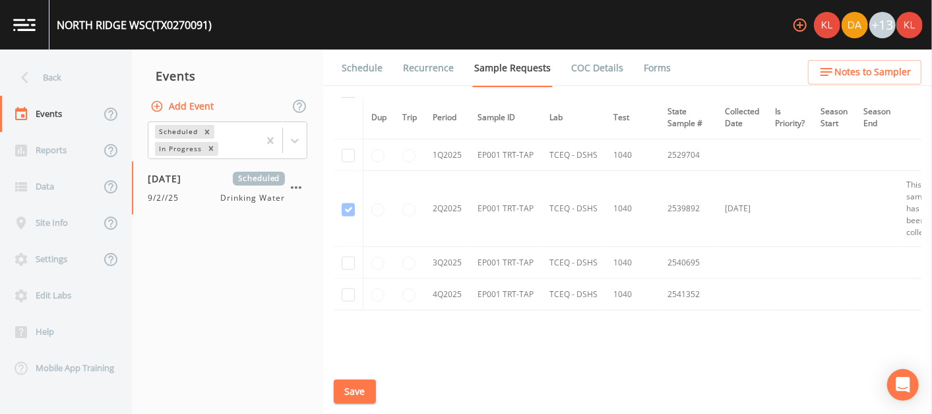
scroll to position [1322, 0]
click at [348, 258] on input "checkbox" at bounding box center [348, 261] width 13 height 13
checkbox input "true"
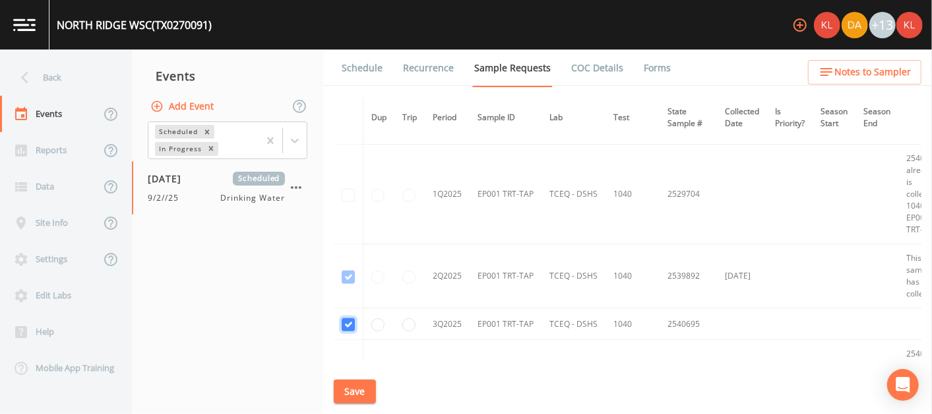
scroll to position [1296, 0]
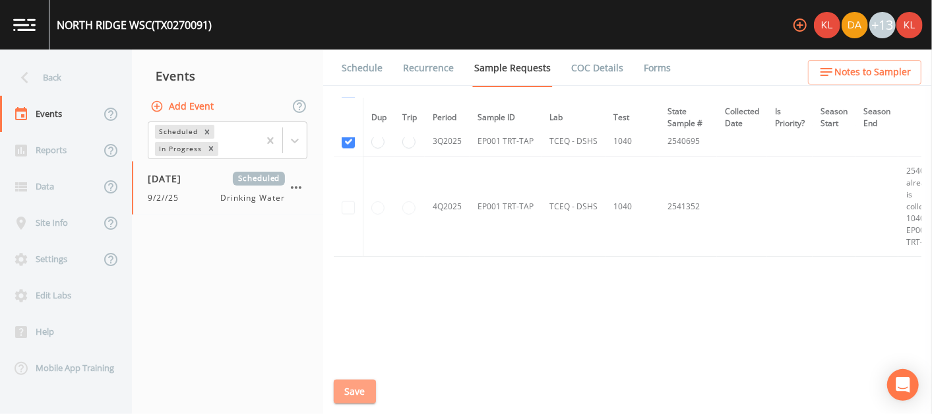
click at [354, 388] on button "Save" at bounding box center [355, 391] width 42 height 24
click at [358, 75] on link "Schedule" at bounding box center [362, 67] width 45 height 37
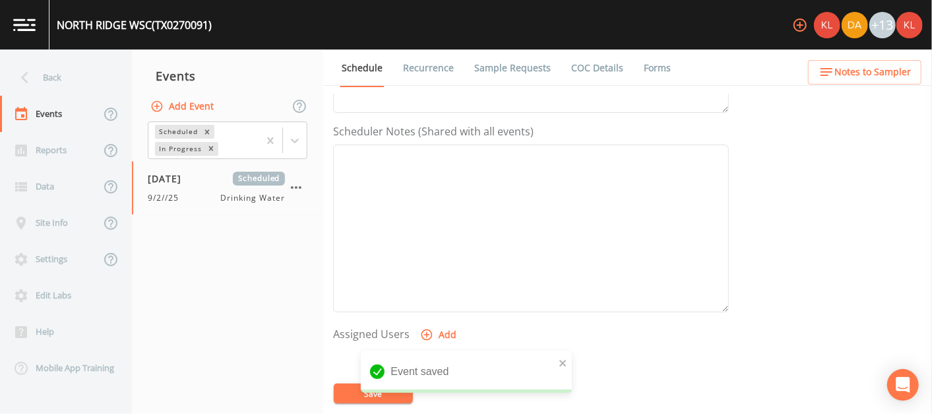
scroll to position [339, 0]
click at [449, 326] on button "Add" at bounding box center [440, 335] width 44 height 24
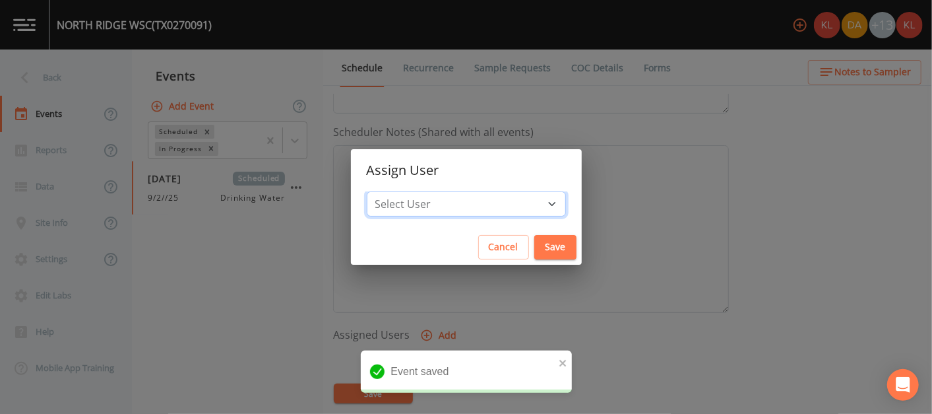
click at [460, 211] on select "Select User [PERSON_NAME] [PERSON_NAME] [PERSON_NAME] [PERSON_NAME] [PERSON_NAM…" at bounding box center [466, 203] width 199 height 25
select select "cc3a99b6-42a3-44aa-bed9-88599eb009c7"
click at [408, 191] on select "Select User [PERSON_NAME] [PERSON_NAME] [PERSON_NAME] [PERSON_NAME] [PERSON_NAM…" at bounding box center [466, 203] width 199 height 25
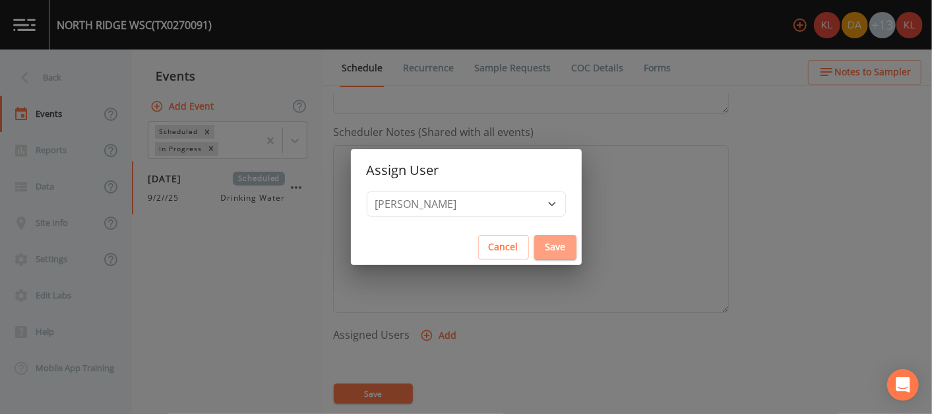
click at [535, 251] on button "Save" at bounding box center [556, 247] width 42 height 24
select select
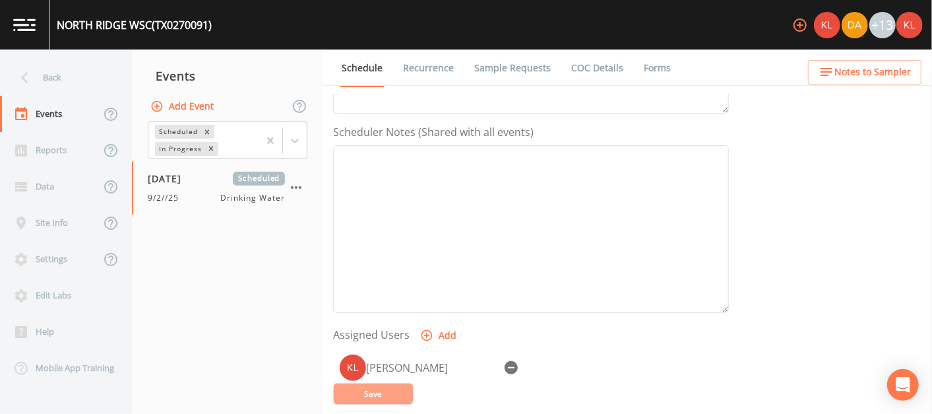
click at [366, 387] on button "Save" at bounding box center [373, 393] width 79 height 20
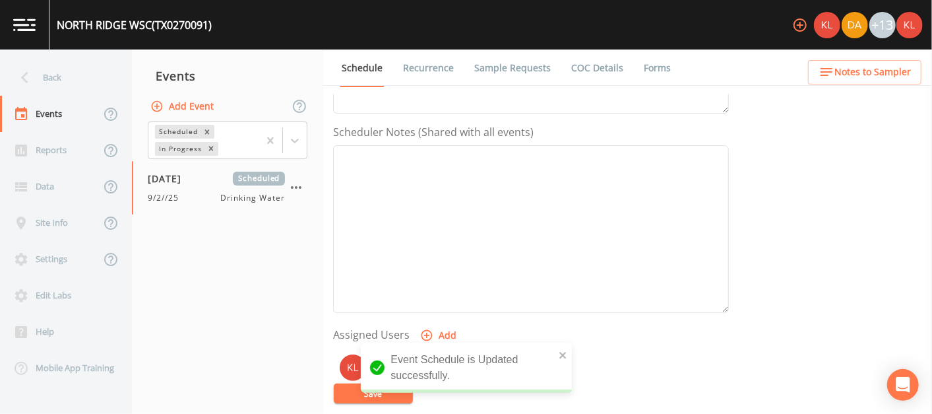
click at [9, 34] on link at bounding box center [24, 24] width 49 height 49
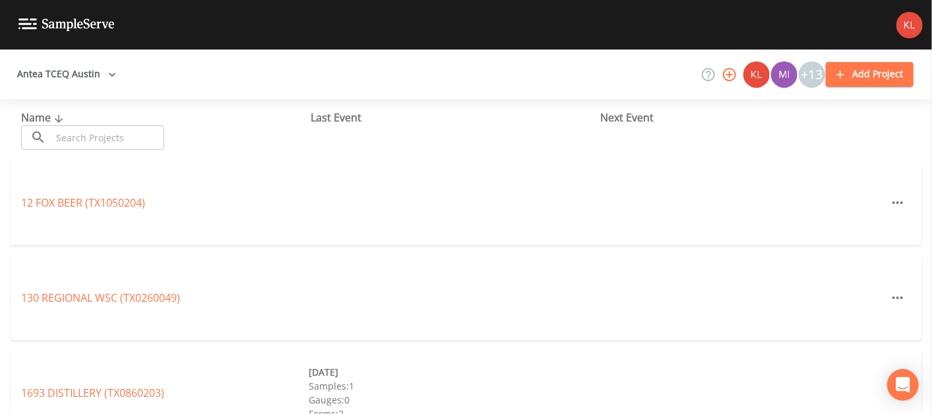
click at [137, 137] on input "text" at bounding box center [107, 137] width 113 height 24
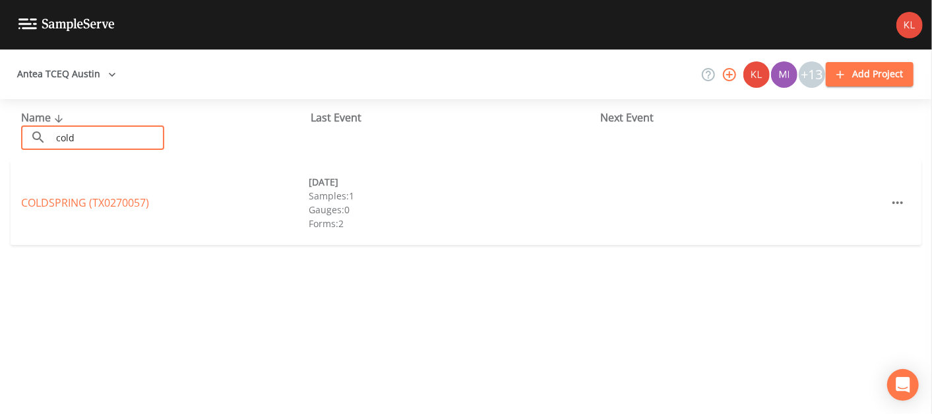
type input "cold"
click at [34, 195] on div "COLDSPRING (TX0270057)" at bounding box center [165, 203] width 288 height 16
click at [36, 203] on link "COLDSPRING (TX0270057)" at bounding box center [85, 202] width 128 height 15
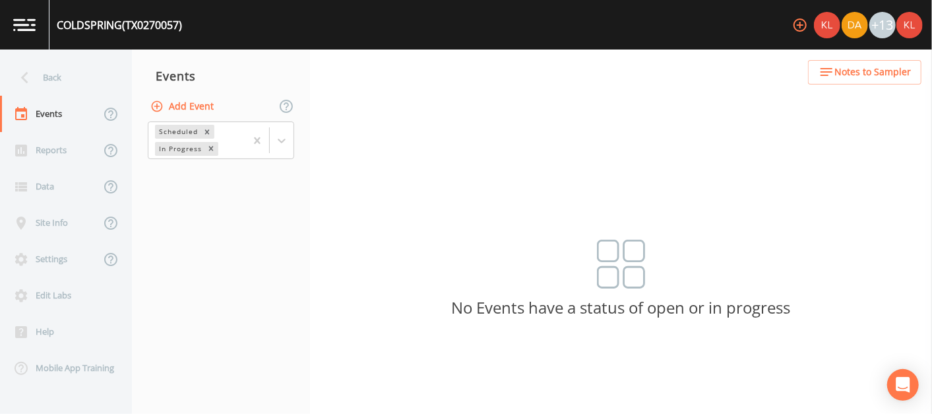
click at [183, 104] on button "Add Event" at bounding box center [183, 106] width 71 height 24
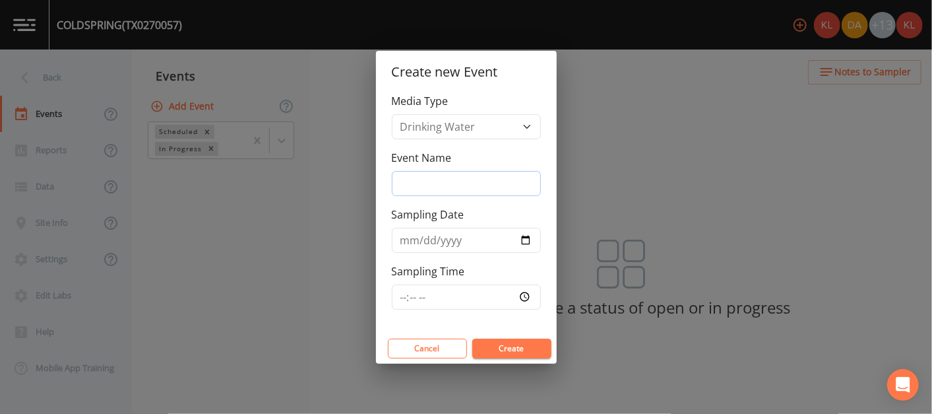
click at [464, 192] on input "Event Name" at bounding box center [466, 183] width 149 height 25
type input "9/2//25"
type input "[DATE]"
click at [491, 350] on button "Create" at bounding box center [511, 349] width 79 height 20
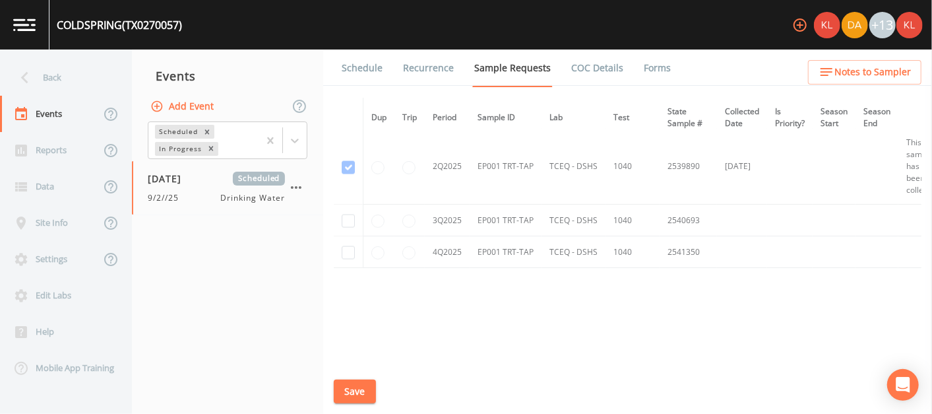
scroll to position [1256, 0]
click at [350, 218] on input "checkbox" at bounding box center [348, 219] width 13 height 13
checkbox input "true"
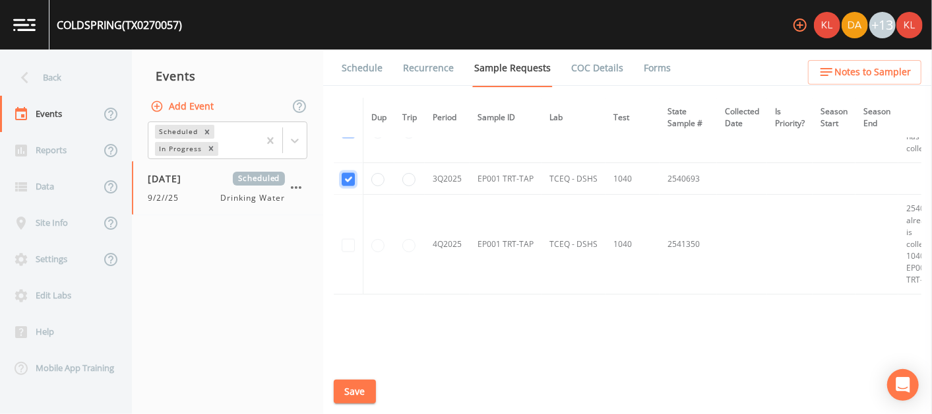
scroll to position [1164, 0]
click at [364, 391] on button "Save" at bounding box center [355, 391] width 42 height 24
click at [366, 66] on link "Schedule" at bounding box center [362, 67] width 45 height 37
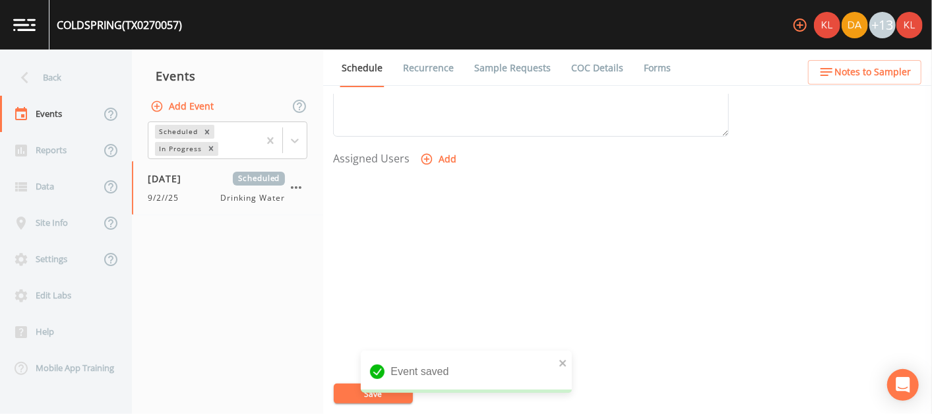
scroll to position [515, 0]
click at [430, 165] on button "Add" at bounding box center [440, 160] width 44 height 24
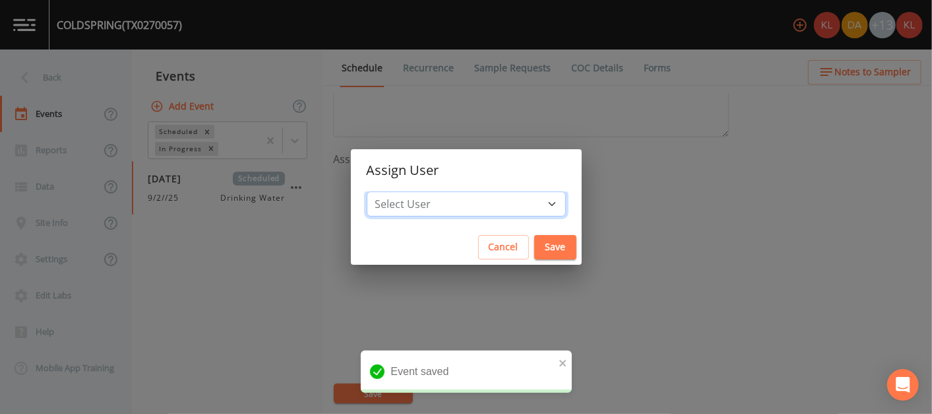
click at [475, 196] on select "Select User [PERSON_NAME] [PERSON_NAME] [PERSON_NAME] [PERSON_NAME] [PERSON_NAM…" at bounding box center [466, 203] width 199 height 25
select select "cc3a99b6-42a3-44aa-bed9-88599eb009c7"
click at [408, 191] on select "Select User [PERSON_NAME] [PERSON_NAME] [PERSON_NAME] [PERSON_NAME] [PERSON_NAM…" at bounding box center [466, 203] width 199 height 25
click at [535, 248] on button "Save" at bounding box center [556, 247] width 42 height 24
select select
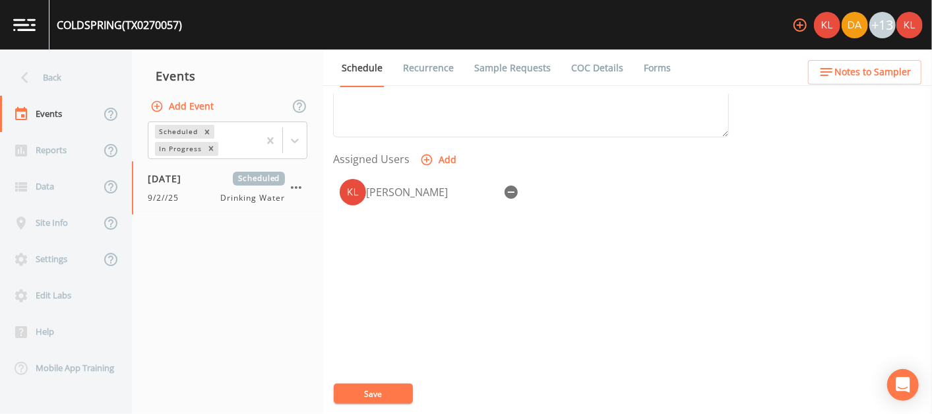
click at [381, 392] on button "Save" at bounding box center [373, 393] width 79 height 20
click at [13, 30] on link at bounding box center [24, 24] width 49 height 49
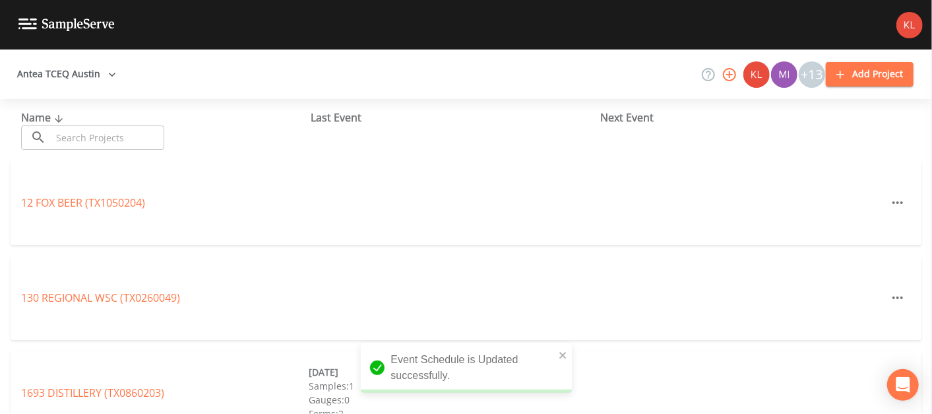
click at [87, 132] on input "text" at bounding box center [107, 137] width 113 height 24
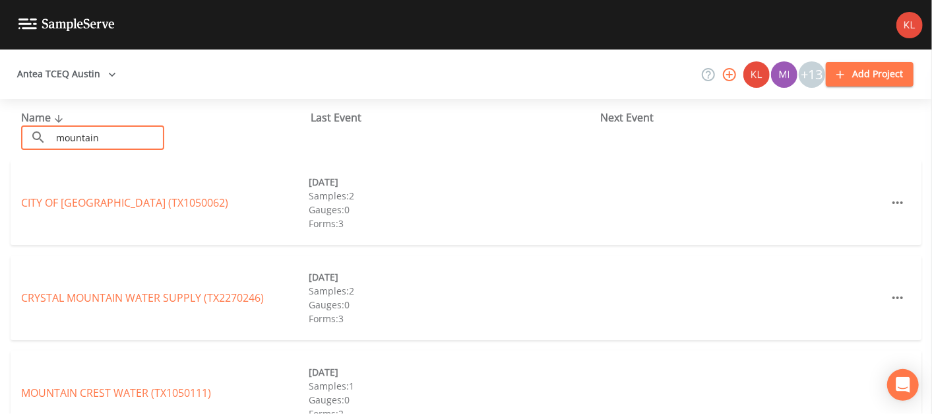
click at [54, 131] on input "mountain" at bounding box center [107, 137] width 113 height 24
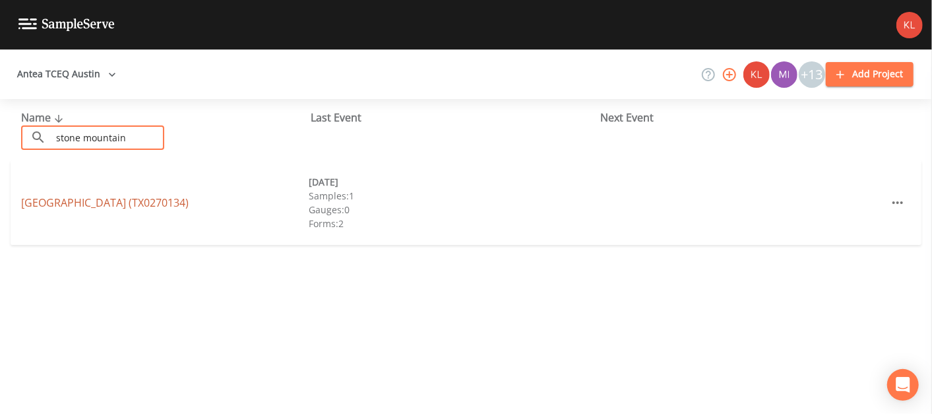
type input "stone mountain"
click at [73, 204] on link "[GEOGRAPHIC_DATA] (TX0270134)" at bounding box center [105, 202] width 168 height 15
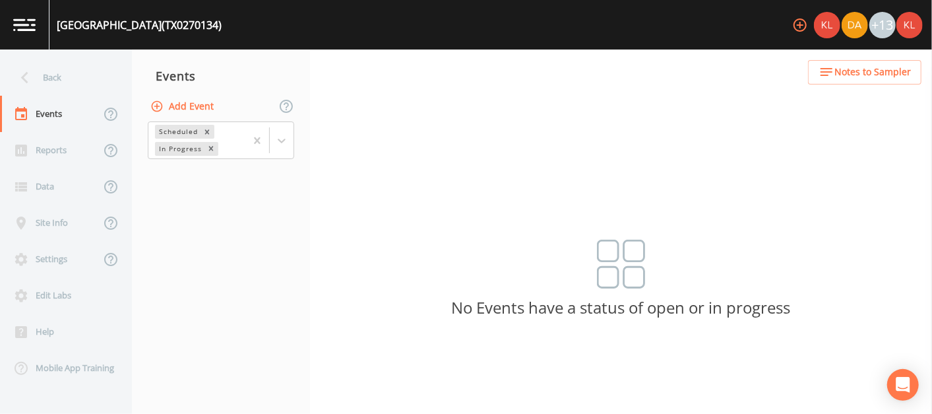
click at [190, 106] on button "Add Event" at bounding box center [183, 106] width 71 height 24
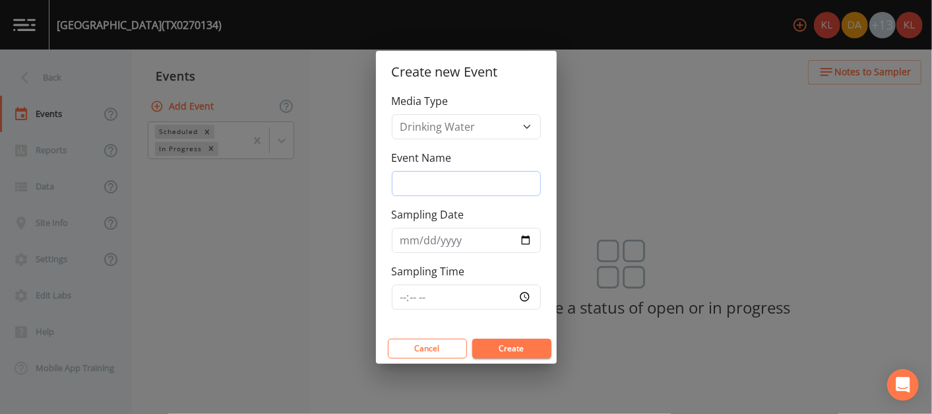
click at [500, 186] on input "Event Name" at bounding box center [466, 183] width 149 height 25
type input "9/2//25"
type input "[DATE]"
click at [515, 346] on button "Create" at bounding box center [511, 349] width 79 height 20
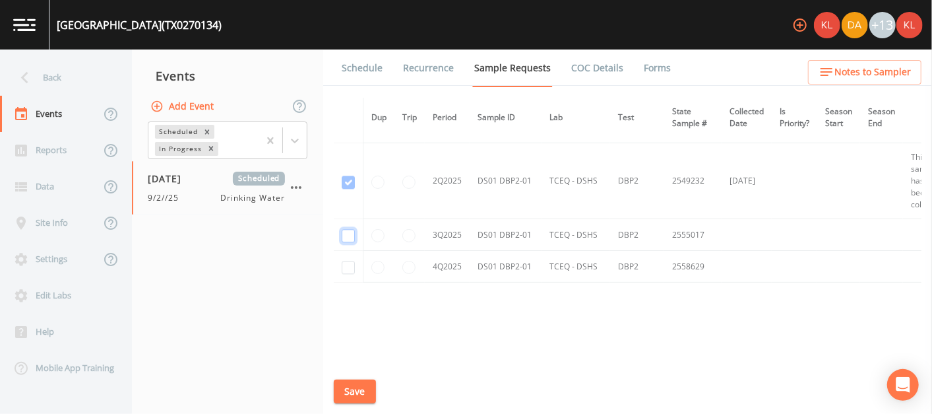
click at [343, 229] on input "checkbox" at bounding box center [348, 235] width 13 height 13
checkbox input "true"
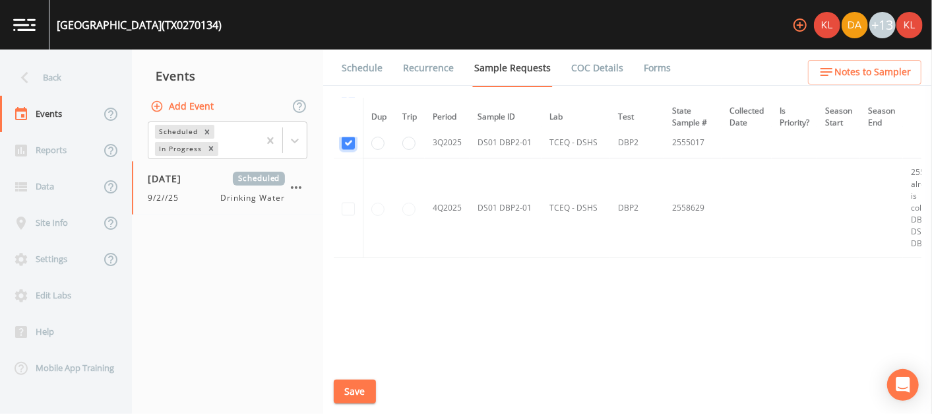
scroll to position [1481, 0]
click at [345, 384] on button "Save" at bounding box center [355, 391] width 42 height 24
click at [351, 66] on link "Schedule" at bounding box center [362, 67] width 45 height 37
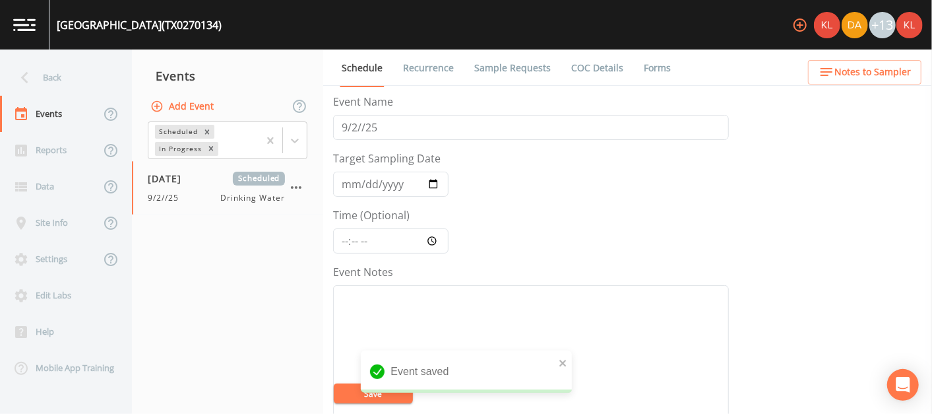
scroll to position [515, 0]
click at [439, 158] on button "Add" at bounding box center [440, 159] width 44 height 24
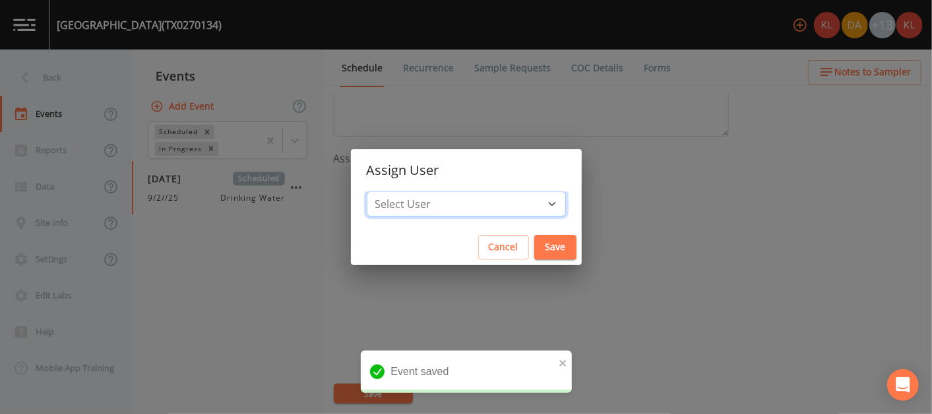
click at [489, 209] on select "Select User [PERSON_NAME] [PERSON_NAME] [PERSON_NAME] [PERSON_NAME] [PERSON_NAM…" at bounding box center [466, 203] width 199 height 25
select select "cc3a99b6-42a3-44aa-bed9-88599eb009c7"
click at [408, 191] on select "Select User [PERSON_NAME] [PERSON_NAME] [PERSON_NAME] [PERSON_NAME] [PERSON_NAM…" at bounding box center [466, 203] width 199 height 25
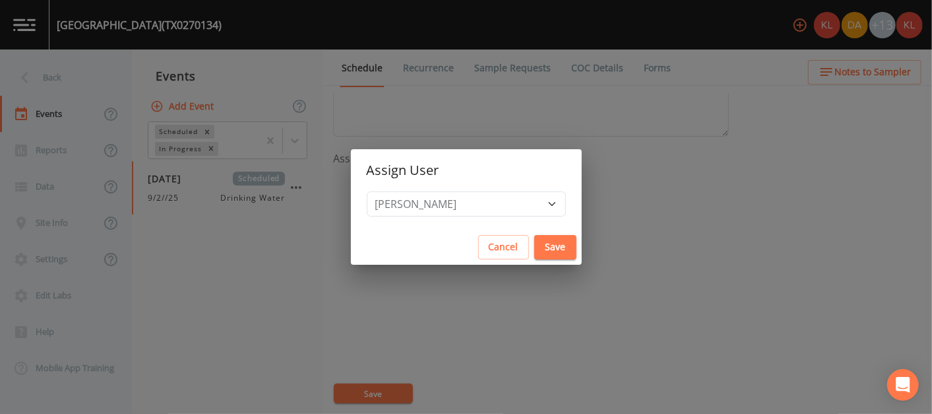
click at [535, 245] on button "Save" at bounding box center [556, 247] width 42 height 24
select select
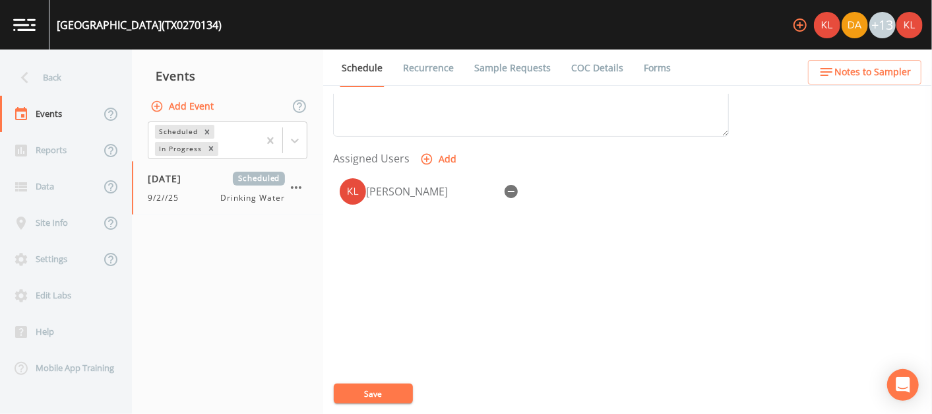
click at [390, 385] on button "Save" at bounding box center [373, 393] width 79 height 20
click at [18, 30] on img at bounding box center [24, 24] width 22 height 13
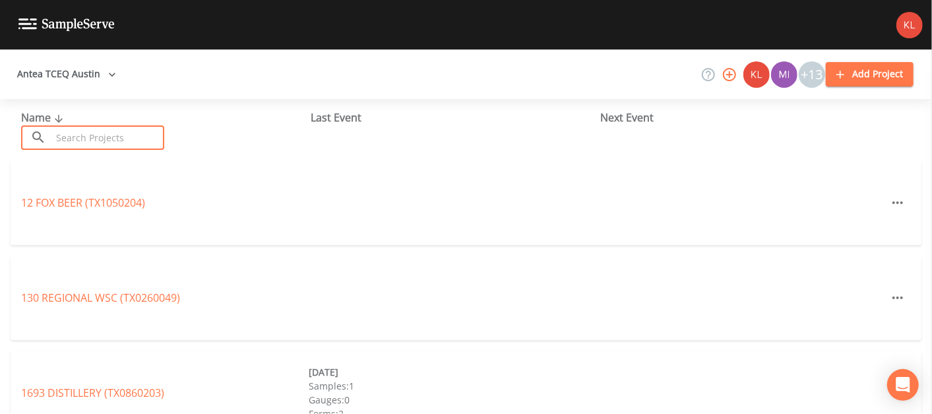
click at [119, 144] on input "text" at bounding box center [107, 137] width 113 height 24
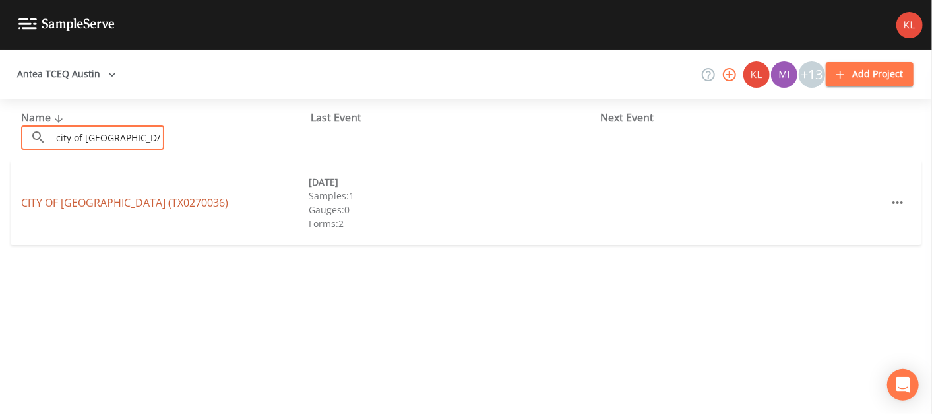
type input "city of [GEOGRAPHIC_DATA]"
click at [117, 198] on link "CITY OF [GEOGRAPHIC_DATA] (TX0270036)" at bounding box center [124, 202] width 207 height 15
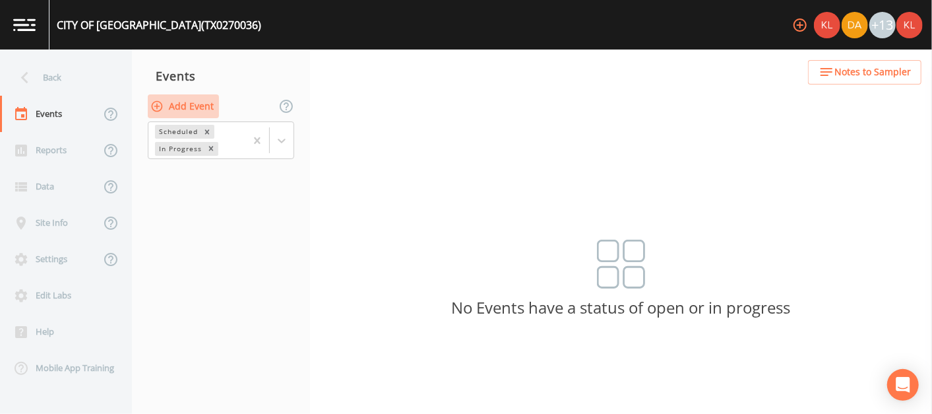
click at [183, 113] on button "Add Event" at bounding box center [183, 106] width 71 height 24
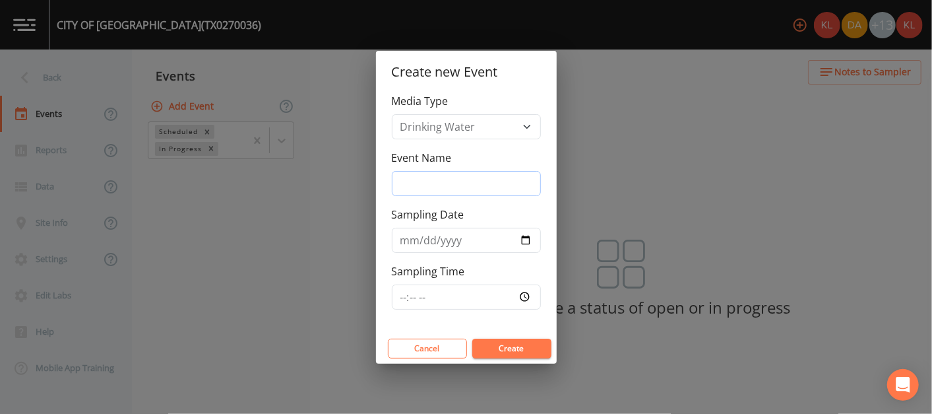
click at [469, 187] on input "Event Name" at bounding box center [466, 183] width 149 height 25
type input "9/2//25"
type input "[DATE]"
click at [506, 339] on button "Create" at bounding box center [511, 349] width 79 height 20
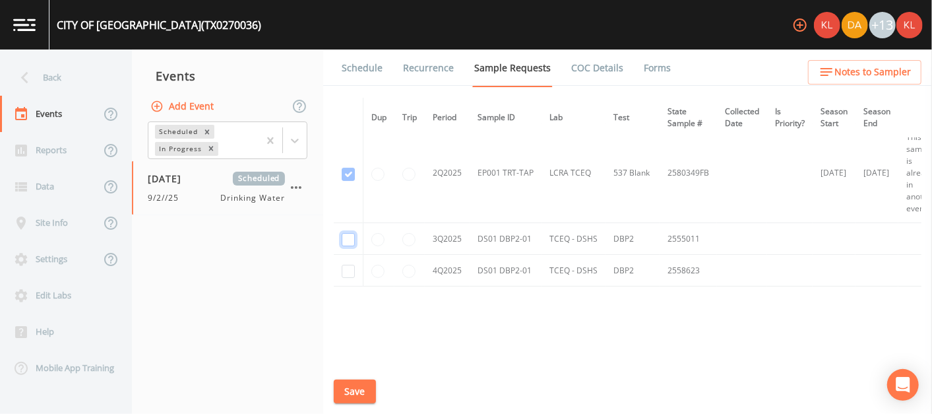
click at [350, 233] on input "checkbox" at bounding box center [348, 239] width 13 height 13
checkbox input "true"
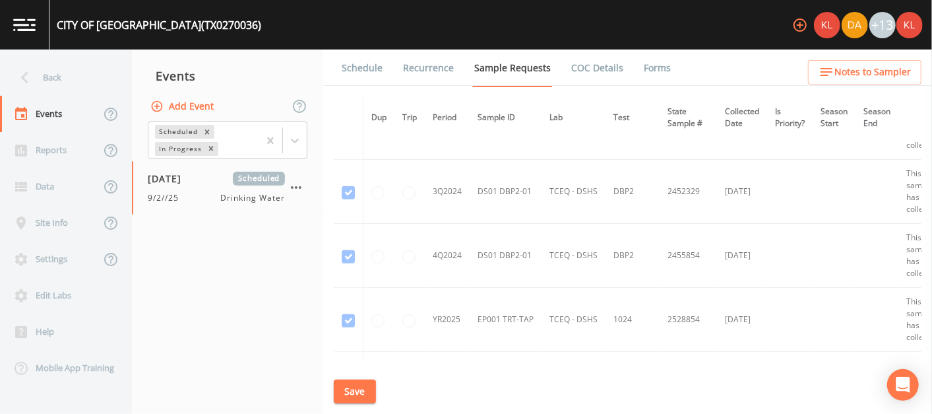
scroll to position [541, 0]
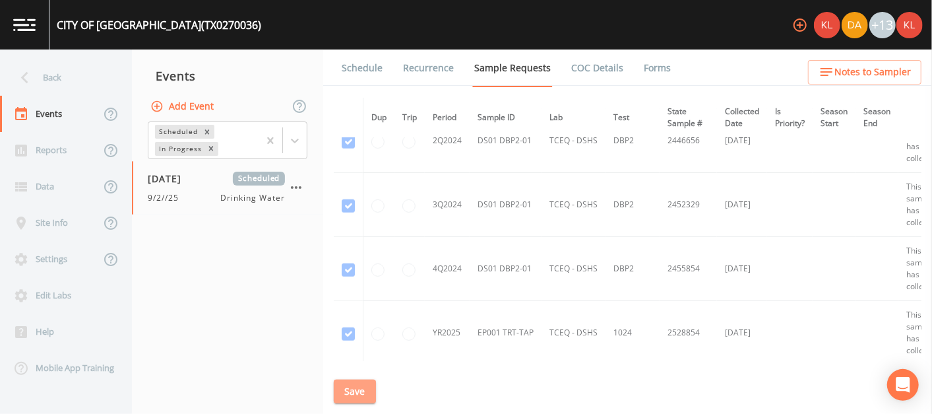
click at [355, 397] on button "Save" at bounding box center [355, 391] width 42 height 24
click at [363, 55] on link "Schedule" at bounding box center [362, 67] width 45 height 37
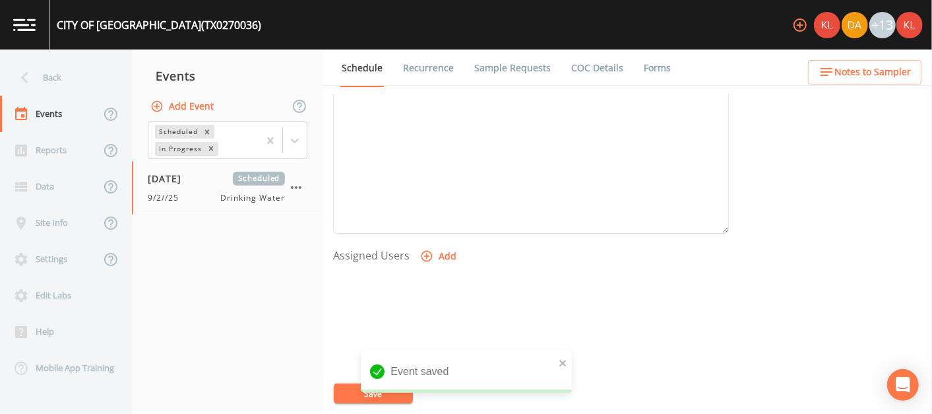
scroll to position [419, 0]
click at [434, 255] on button "Add" at bounding box center [440, 256] width 44 height 24
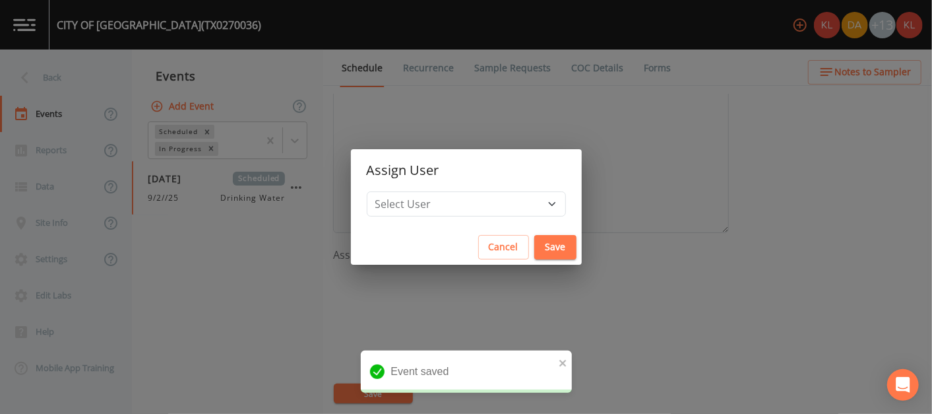
click at [469, 218] on div "Select User [PERSON_NAME] [PERSON_NAME] [PERSON_NAME] [PERSON_NAME] [PERSON_NAM…" at bounding box center [466, 210] width 231 height 38
click at [469, 216] on div "Select User [PERSON_NAME] [PERSON_NAME] [PERSON_NAME] [PERSON_NAME] [PERSON_NAM…" at bounding box center [466, 210] width 231 height 38
click at [463, 211] on select "Select User [PERSON_NAME] [PERSON_NAME] [PERSON_NAME] [PERSON_NAME] [PERSON_NAM…" at bounding box center [466, 203] width 199 height 25
select select "cc3a99b6-42a3-44aa-bed9-88599eb009c7"
click at [408, 191] on select "Select User [PERSON_NAME] [PERSON_NAME] [PERSON_NAME] [PERSON_NAME] [PERSON_NAM…" at bounding box center [466, 203] width 199 height 25
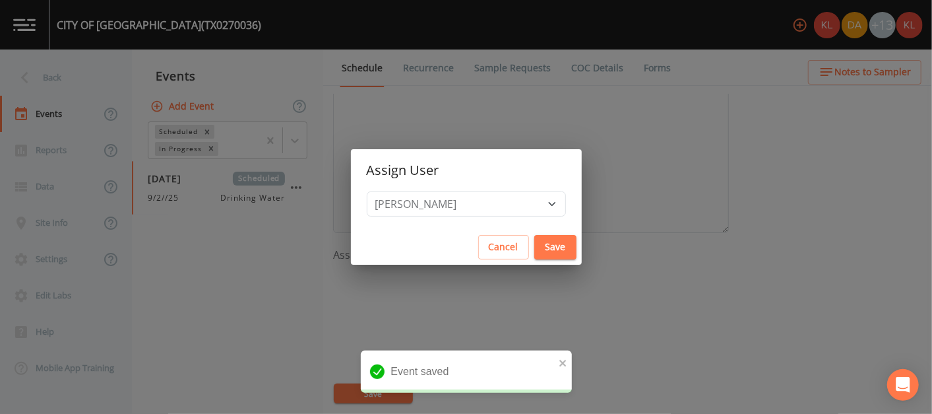
click at [535, 244] on button "Save" at bounding box center [556, 247] width 42 height 24
select select
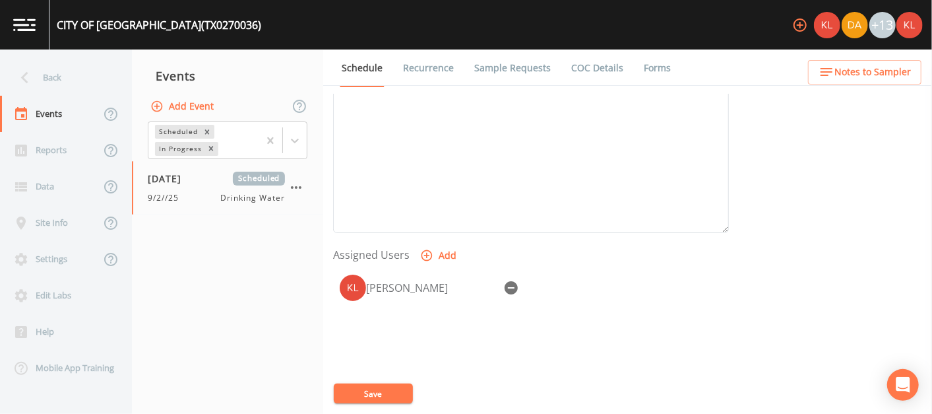
click at [373, 401] on button "Save" at bounding box center [373, 393] width 79 height 20
click at [28, 32] on link at bounding box center [24, 24] width 49 height 49
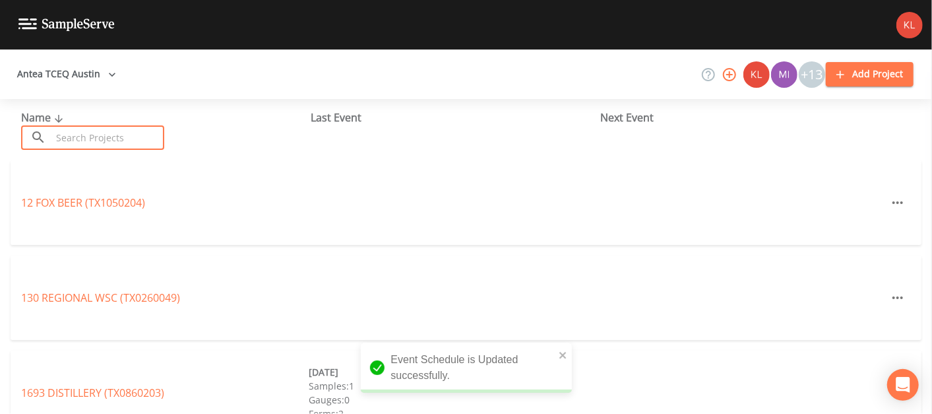
click at [99, 137] on input "text" at bounding box center [107, 137] width 113 height 24
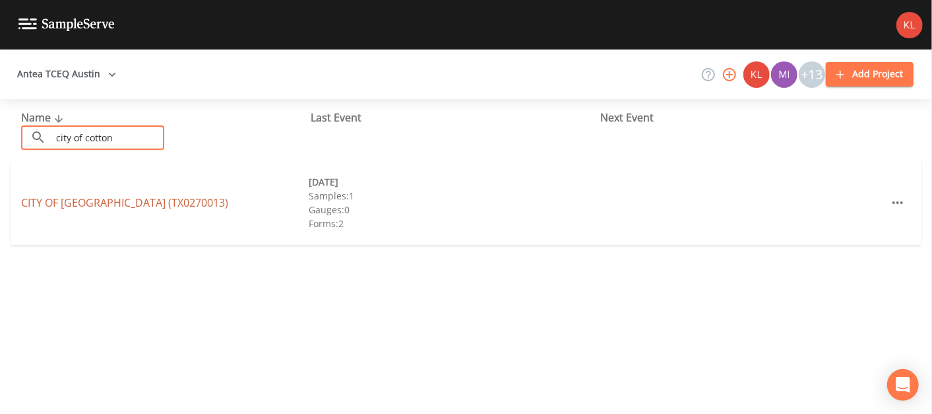
type input "city of cotton"
click at [133, 201] on link "CITY OF [GEOGRAPHIC_DATA] (TX0270013)" at bounding box center [124, 202] width 207 height 15
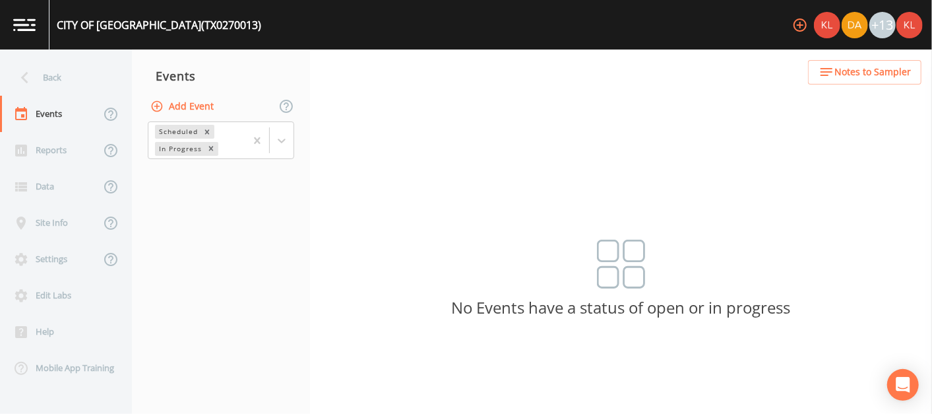
click at [196, 112] on button "Add Event" at bounding box center [183, 106] width 71 height 24
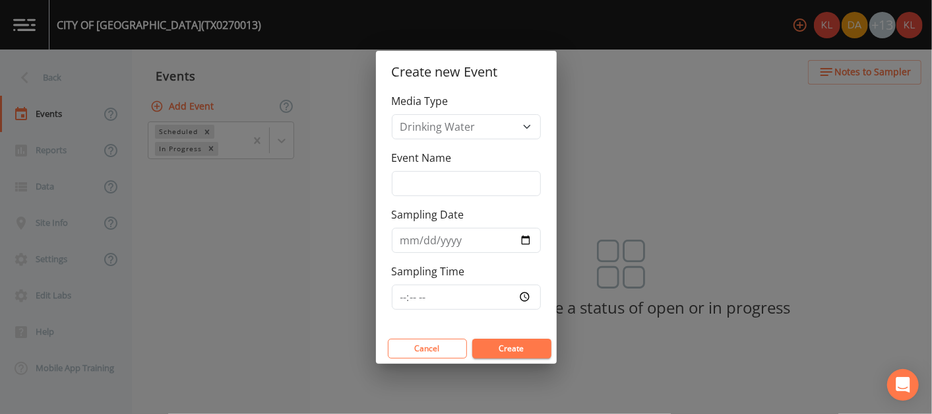
click at [465, 170] on div "Event Name" at bounding box center [466, 173] width 149 height 46
click at [461, 183] on input "Event Name" at bounding box center [466, 183] width 149 height 25
type input "9/2//25"
type input "[DATE]"
click at [530, 342] on button "Create" at bounding box center [511, 349] width 79 height 20
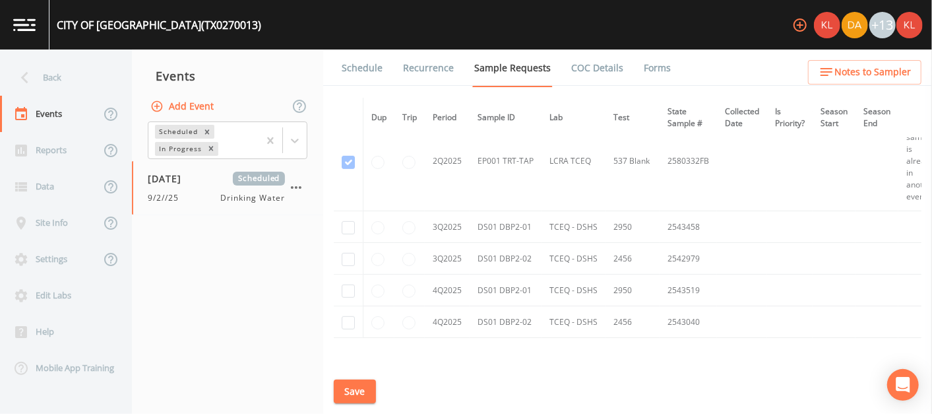
scroll to position [3158, 0]
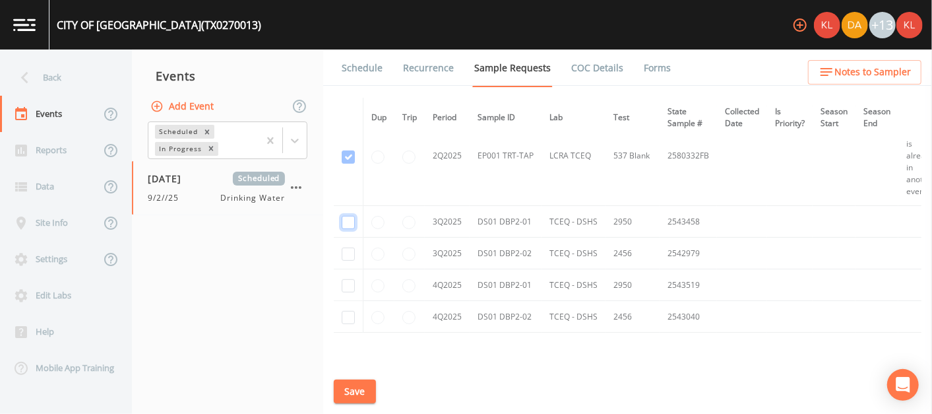
click at [346, 216] on input "checkbox" at bounding box center [348, 222] width 13 height 13
checkbox input "true"
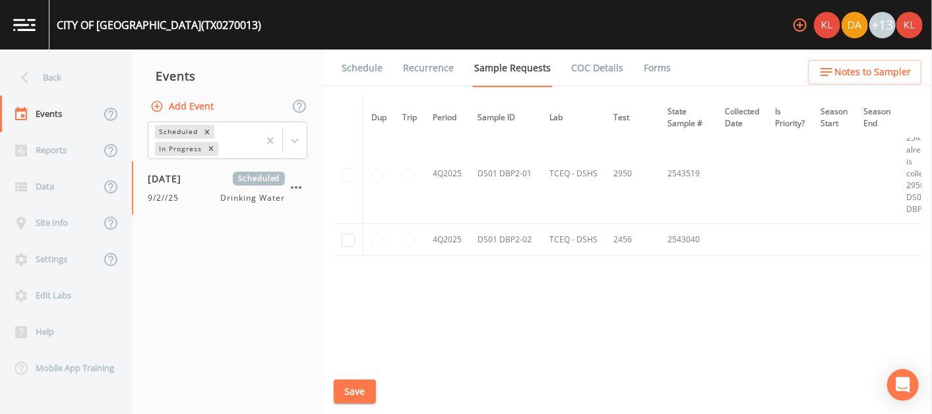
scroll to position [2706, 0]
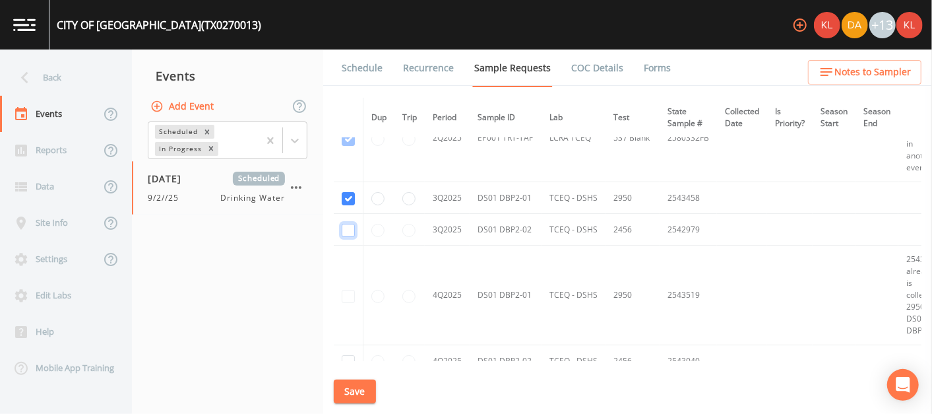
click at [348, 224] on input "checkbox" at bounding box center [348, 230] width 13 height 13
checkbox input "true"
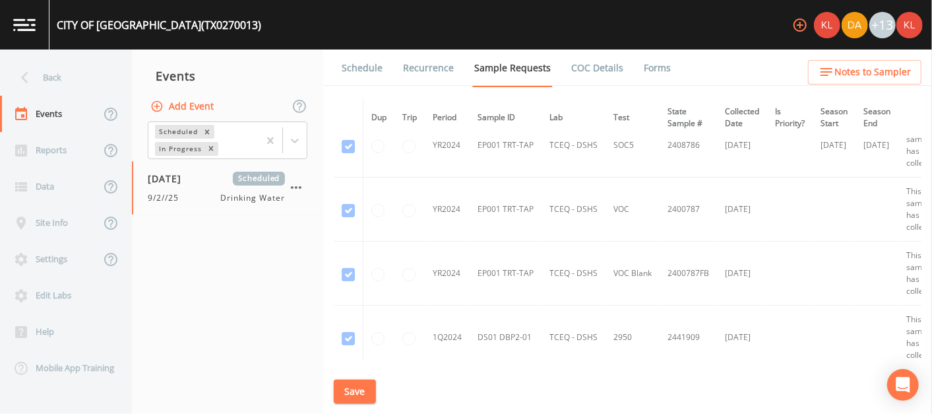
scroll to position [0, 0]
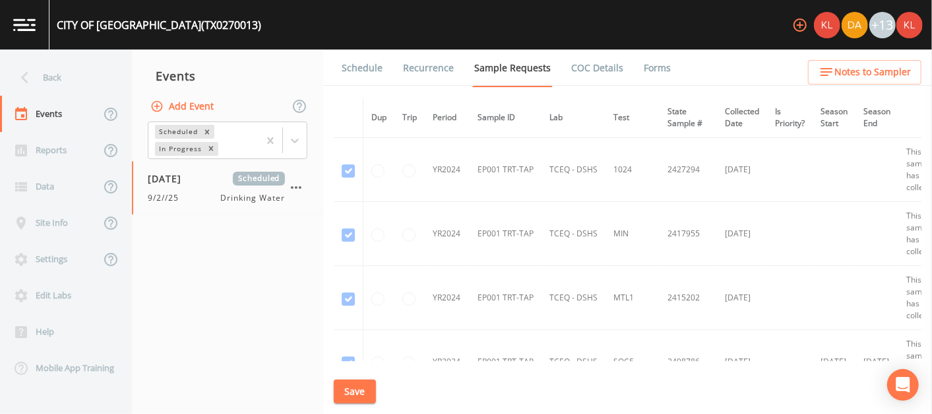
click at [352, 398] on button "Save" at bounding box center [355, 391] width 42 height 24
click at [358, 73] on link "Schedule" at bounding box center [362, 67] width 45 height 37
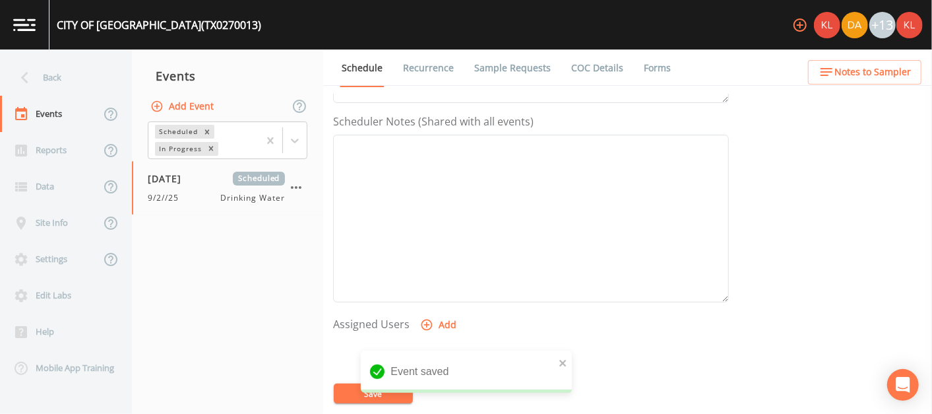
scroll to position [515, 0]
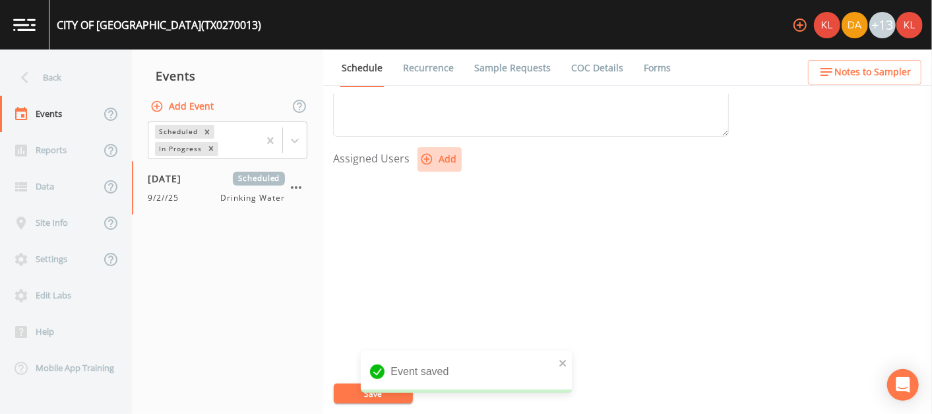
click at [436, 154] on button "Add" at bounding box center [440, 159] width 44 height 24
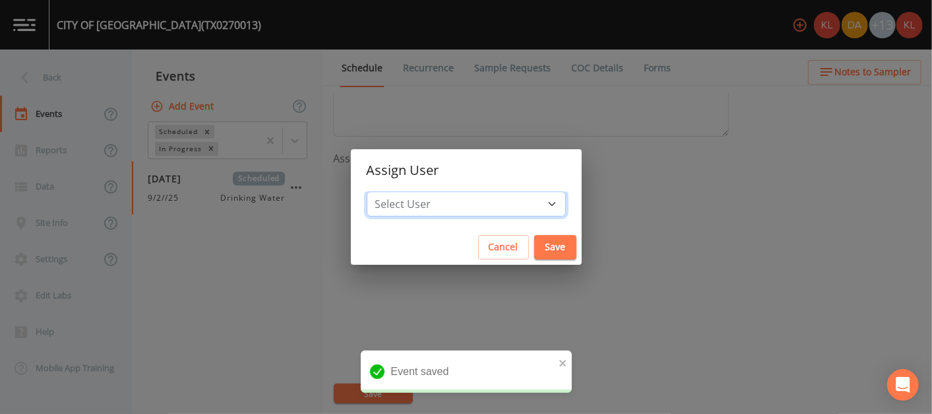
click at [454, 192] on select "Select User [PERSON_NAME] [PERSON_NAME] [PERSON_NAME] [PERSON_NAME] [PERSON_NAM…" at bounding box center [466, 203] width 199 height 25
select select "cc3a99b6-42a3-44aa-bed9-88599eb009c7"
click at [408, 191] on select "Select User [PERSON_NAME] [PERSON_NAME] [PERSON_NAME] [PERSON_NAME] [PERSON_NAM…" at bounding box center [466, 203] width 199 height 25
click at [535, 241] on button "Save" at bounding box center [556, 247] width 42 height 24
select select
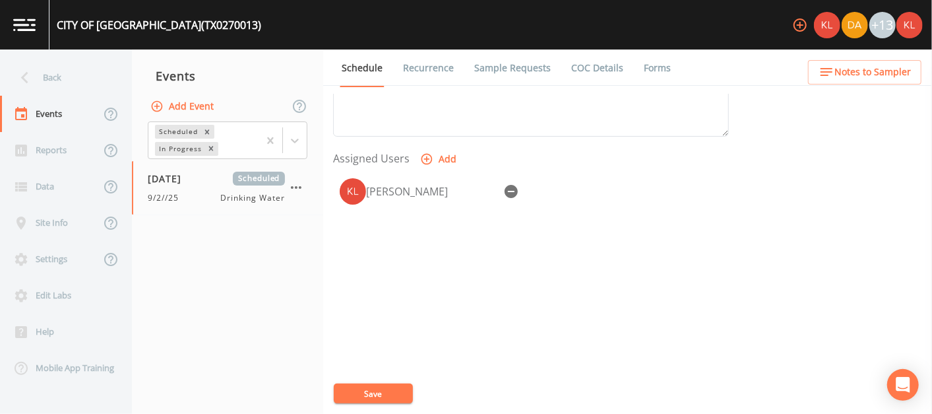
click at [352, 396] on button "Save" at bounding box center [373, 393] width 79 height 20
click at [414, 64] on link "Recurrence" at bounding box center [428, 67] width 55 height 37
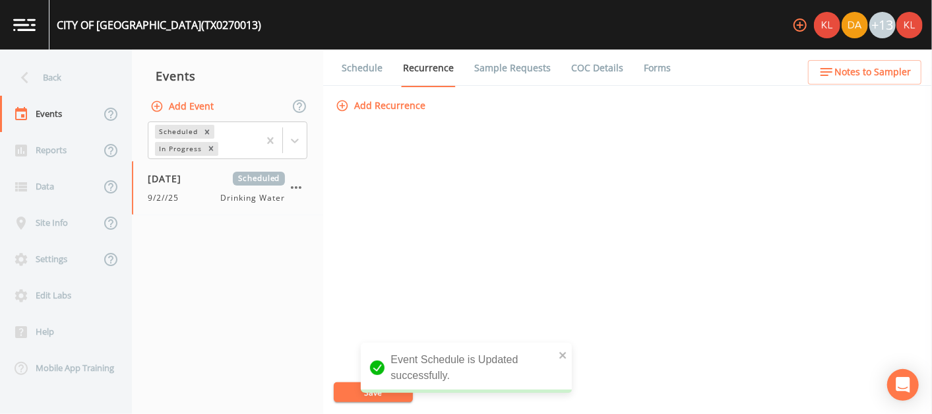
click at [512, 66] on link "Sample Requests" at bounding box center [512, 67] width 81 height 37
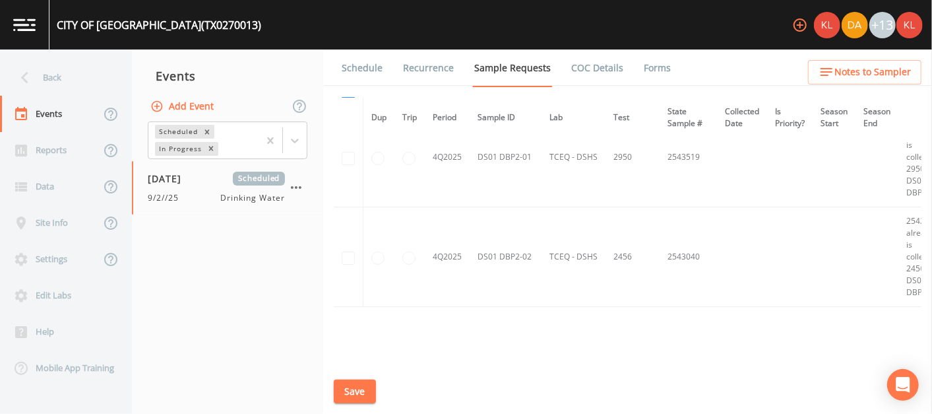
scroll to position [2890, 0]
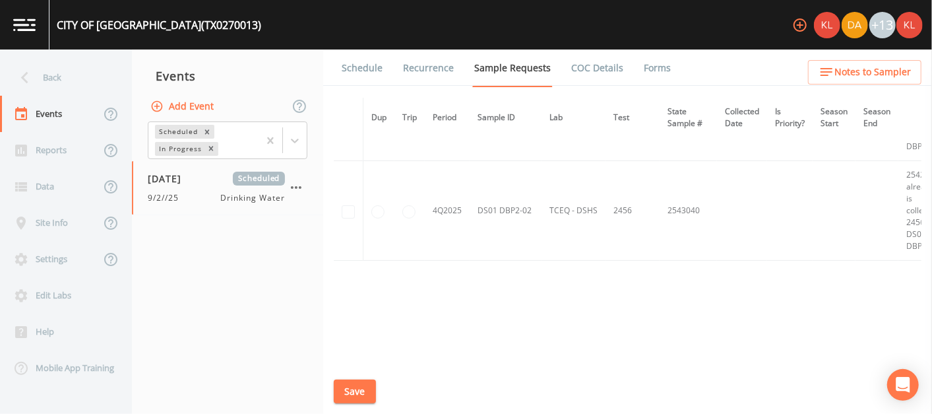
click at [40, 32] on link at bounding box center [24, 24] width 49 height 49
